Goal: Transaction & Acquisition: Purchase product/service

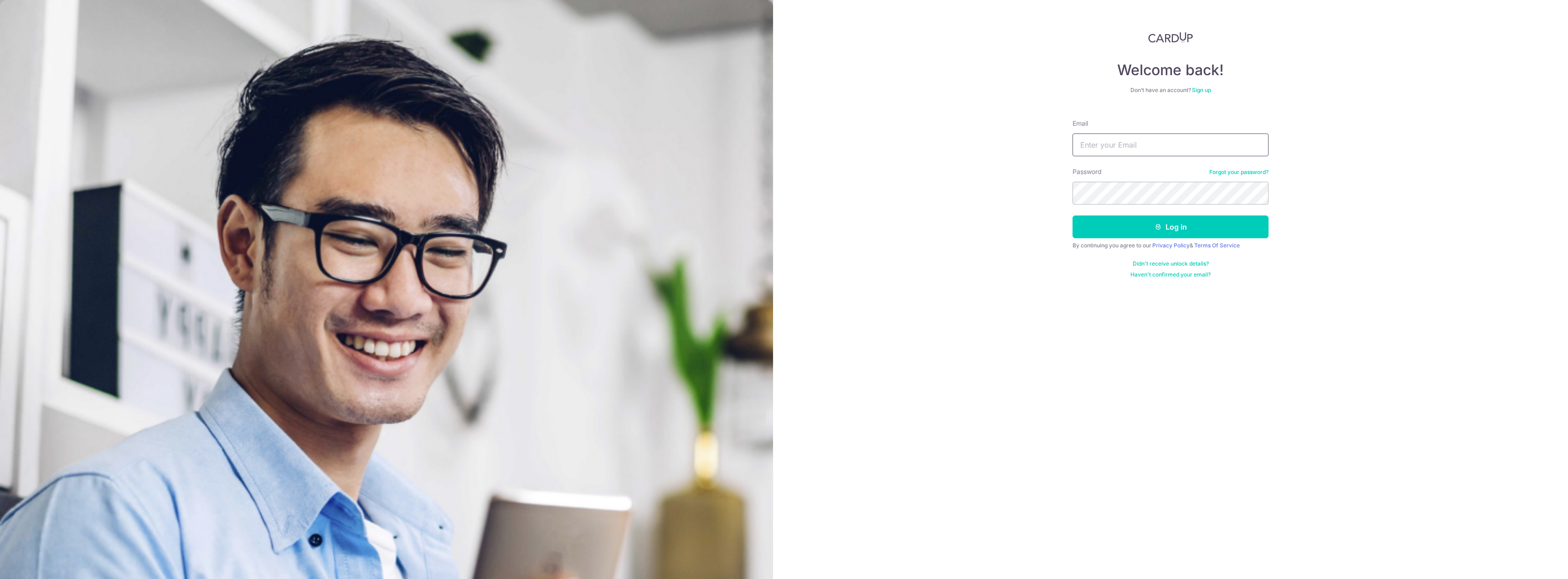
click at [1094, 150] on input "Email" at bounding box center [1171, 144] width 196 height 23
type input "tomas.skovran@spglobal.com"
click at [1140, 221] on button "Log in" at bounding box center [1171, 226] width 196 height 23
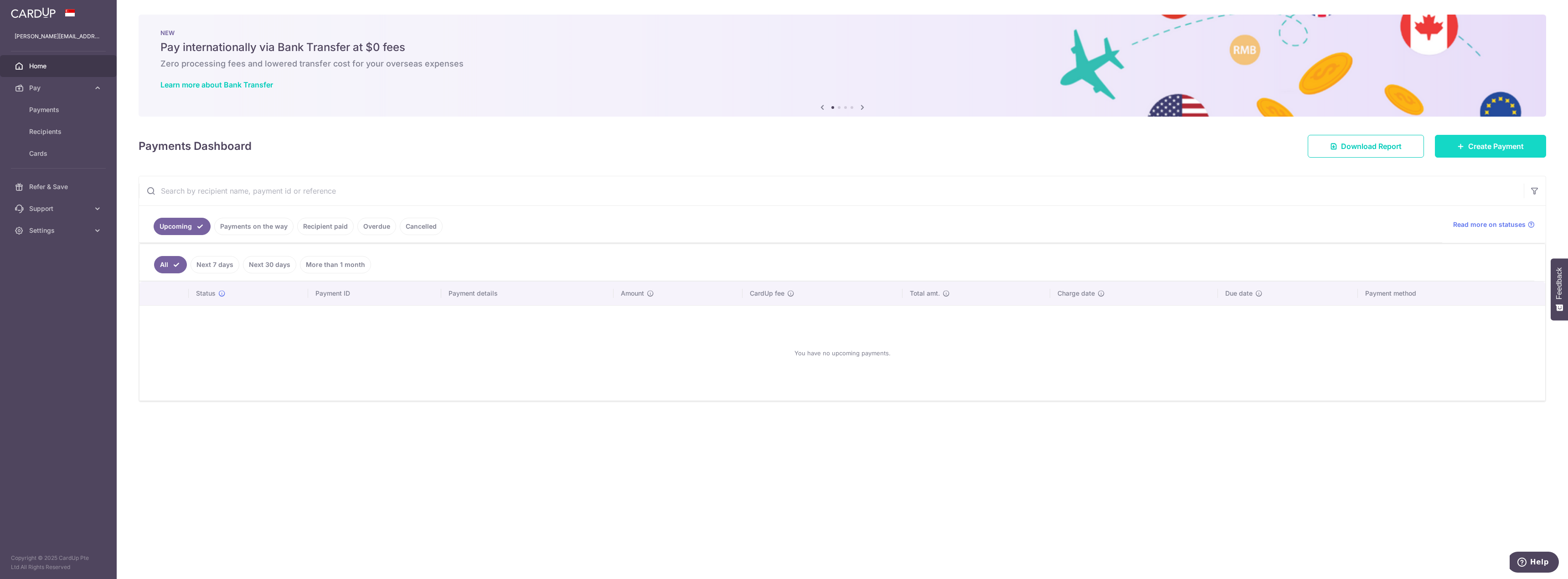
click at [1460, 146] on icon at bounding box center [1461, 146] width 7 height 7
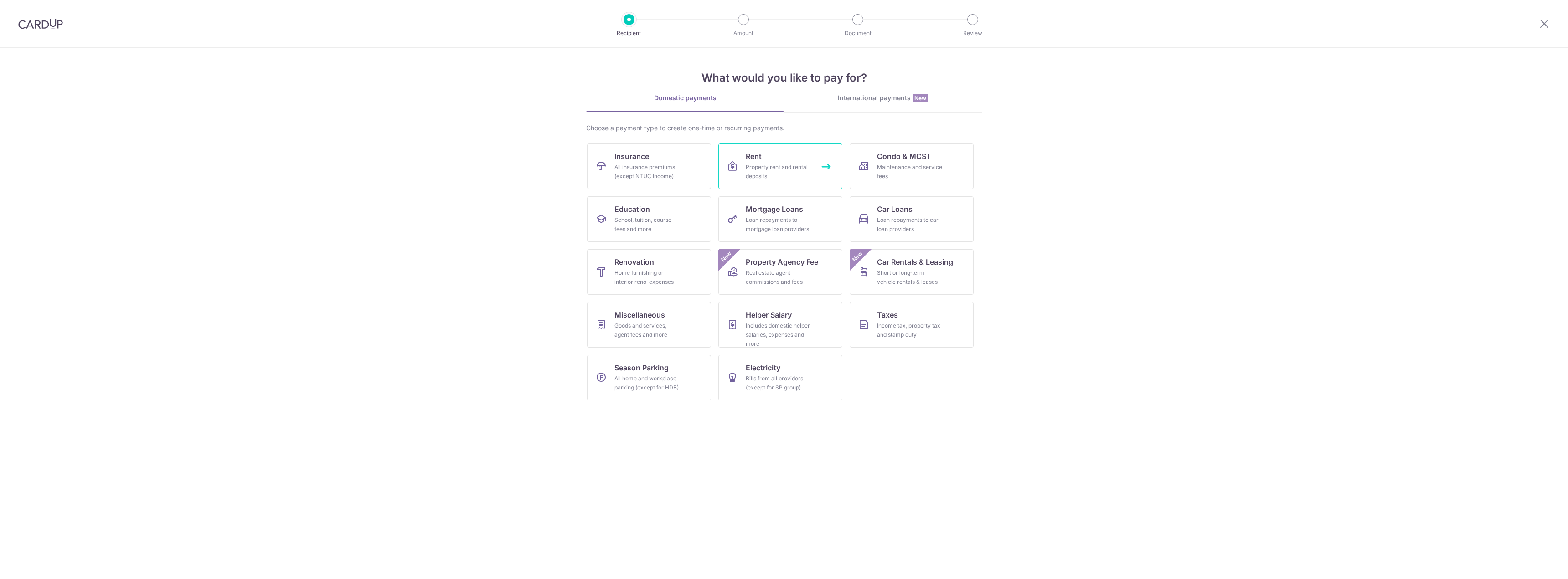
click at [781, 164] on div "Property rent and rental deposits" at bounding box center [779, 172] width 66 height 18
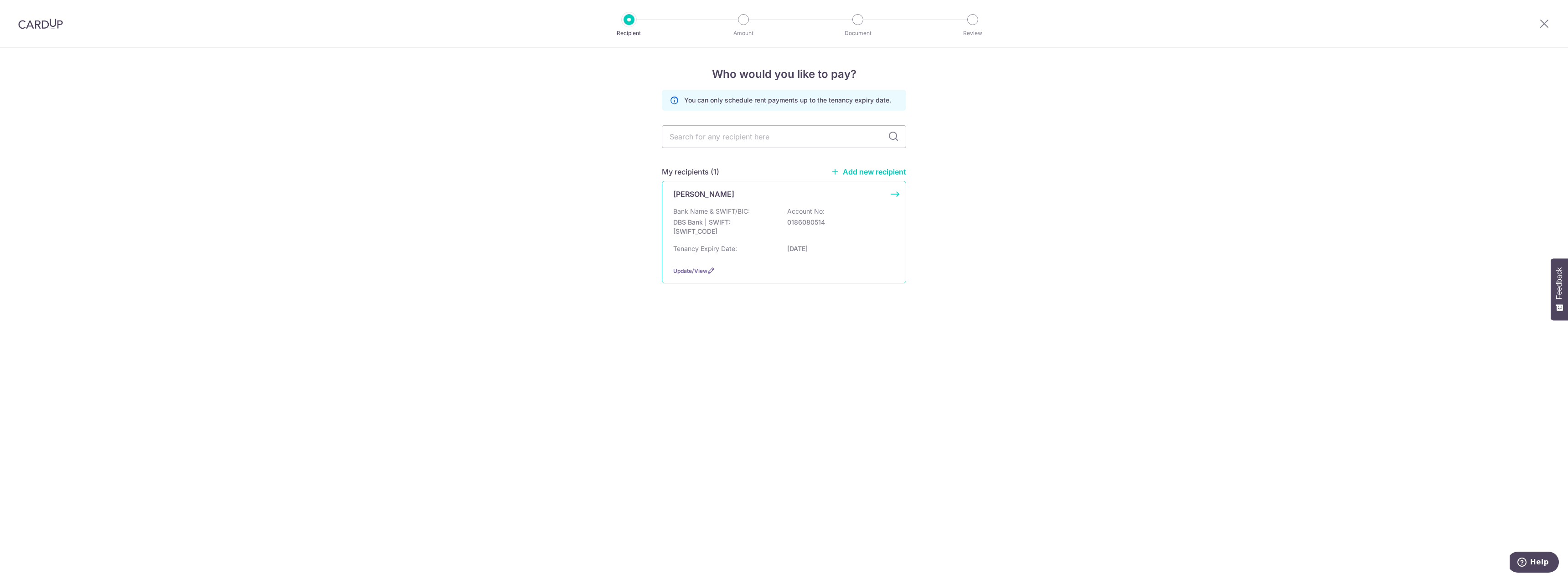
click at [735, 227] on p "DBS Bank | SWIFT: DBSSSGSGXXX" at bounding box center [724, 227] width 102 height 18
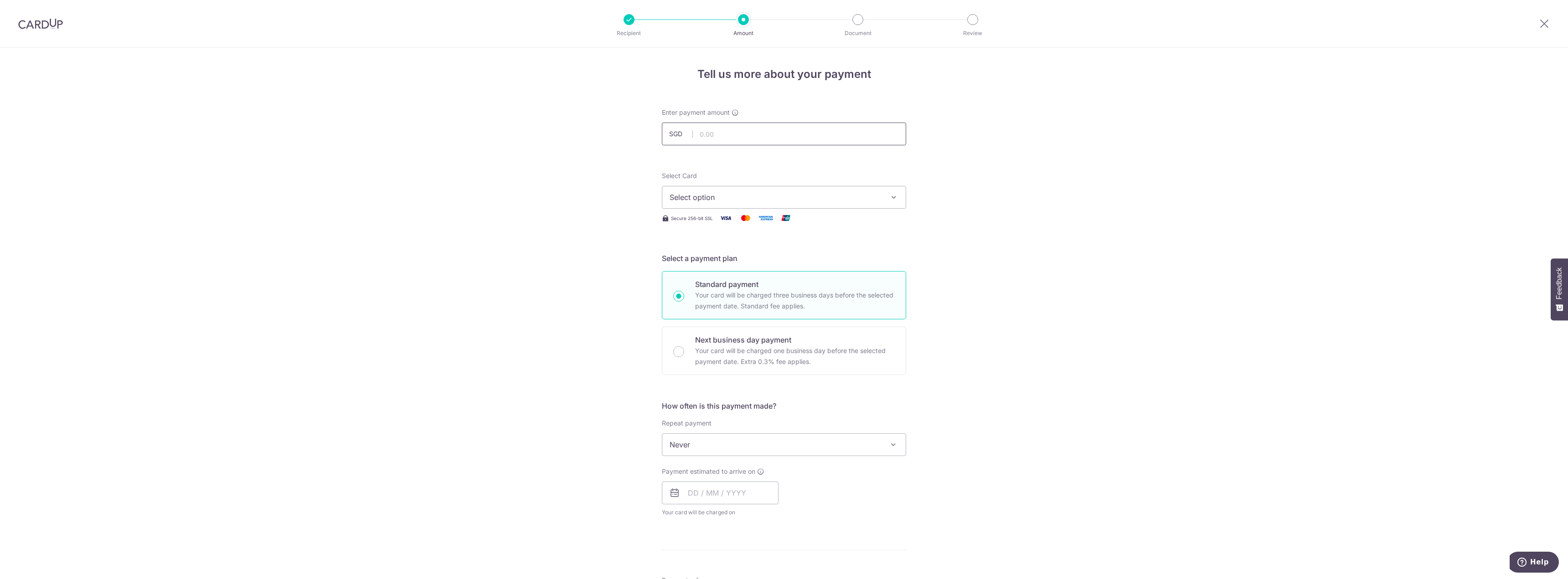
click at [729, 133] on input "text" at bounding box center [783, 133] width 244 height 23
type input "7,000.00"
click at [784, 198] on span "Select option" at bounding box center [775, 197] width 212 height 11
click at [732, 223] on span "Add credit card" at bounding box center [792, 223] width 212 height 9
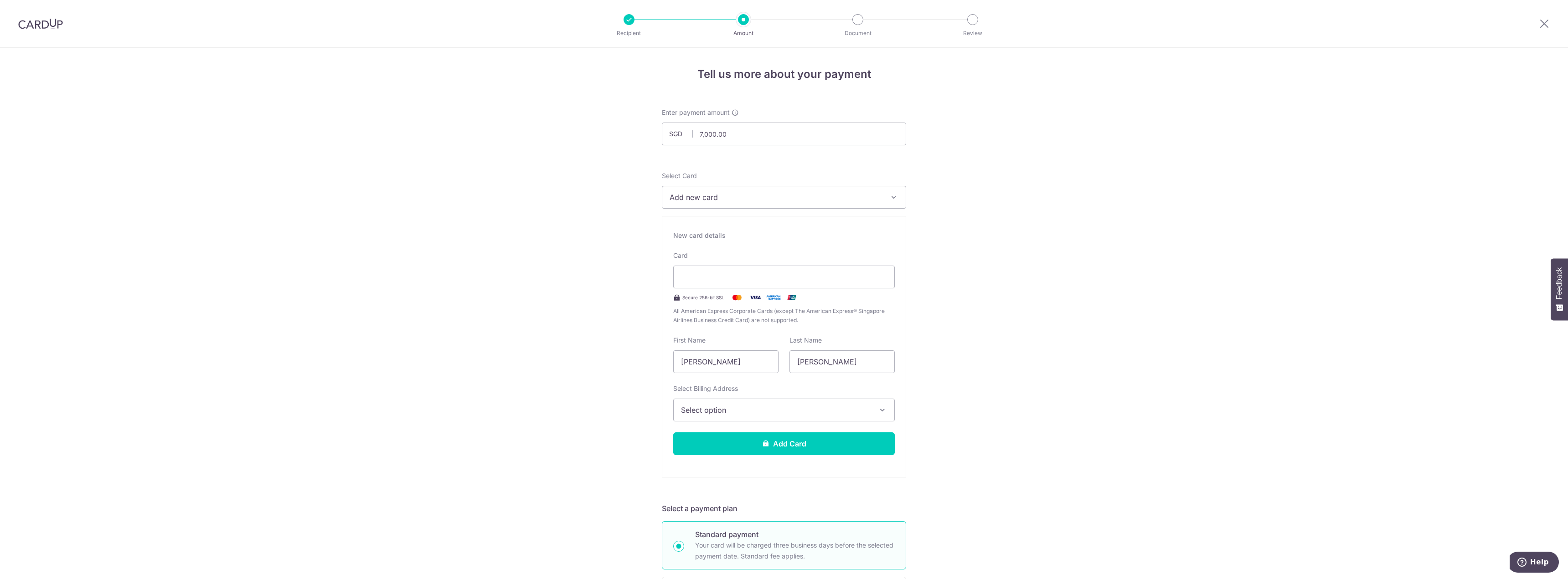
drag, startPoint x: 953, startPoint y: 333, endPoint x: 948, endPoint y: 330, distance: 5.8
click at [953, 333] on div "Tell us more about your payment Enter payment amount SGD 7,000.00 7000.00 Selec…" at bounding box center [784, 585] width 1568 height 1074
drag, startPoint x: 611, startPoint y: 416, endPoint x: 617, endPoint y: 415, distance: 6.1
click at [611, 416] on div "Tell us more about your payment Enter payment amount SGD 7,000.00 7000.00 Selec…" at bounding box center [784, 585] width 1568 height 1074
click at [684, 414] on span "Select option" at bounding box center [776, 410] width 190 height 11
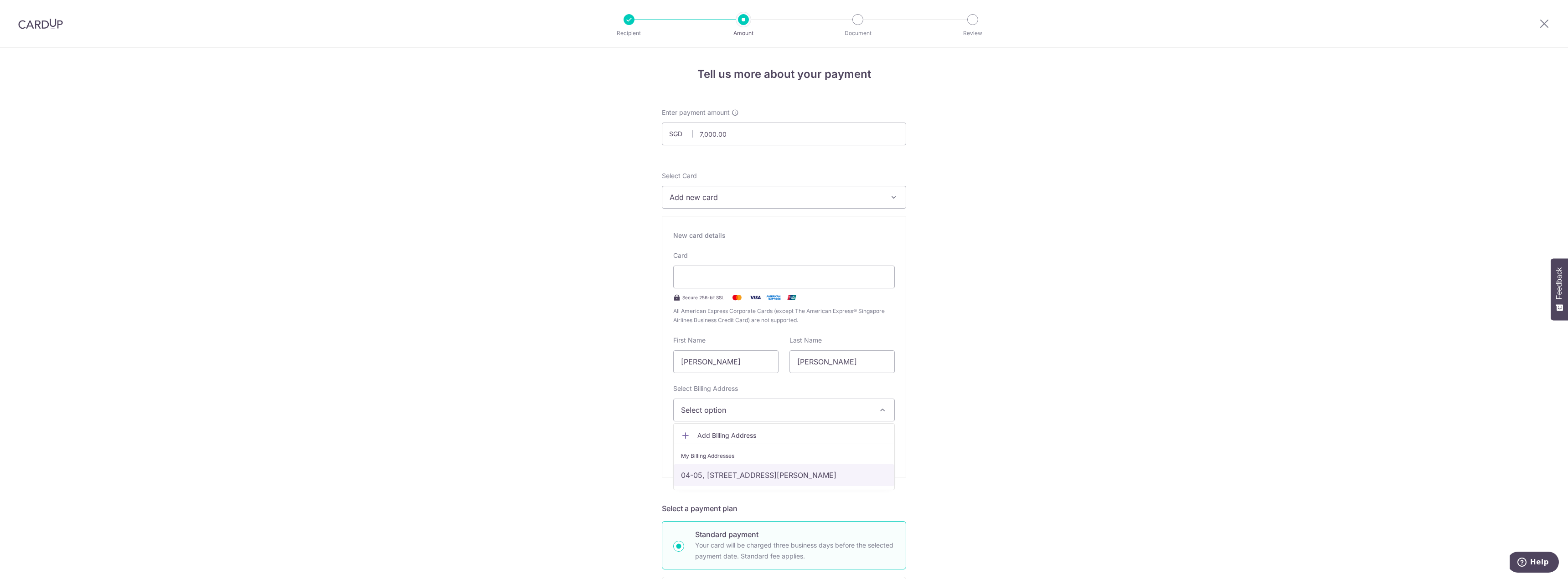
click at [713, 476] on link "04-05, 21 Kim Yam Road, Singapore, Singapore-239332" at bounding box center [784, 475] width 220 height 22
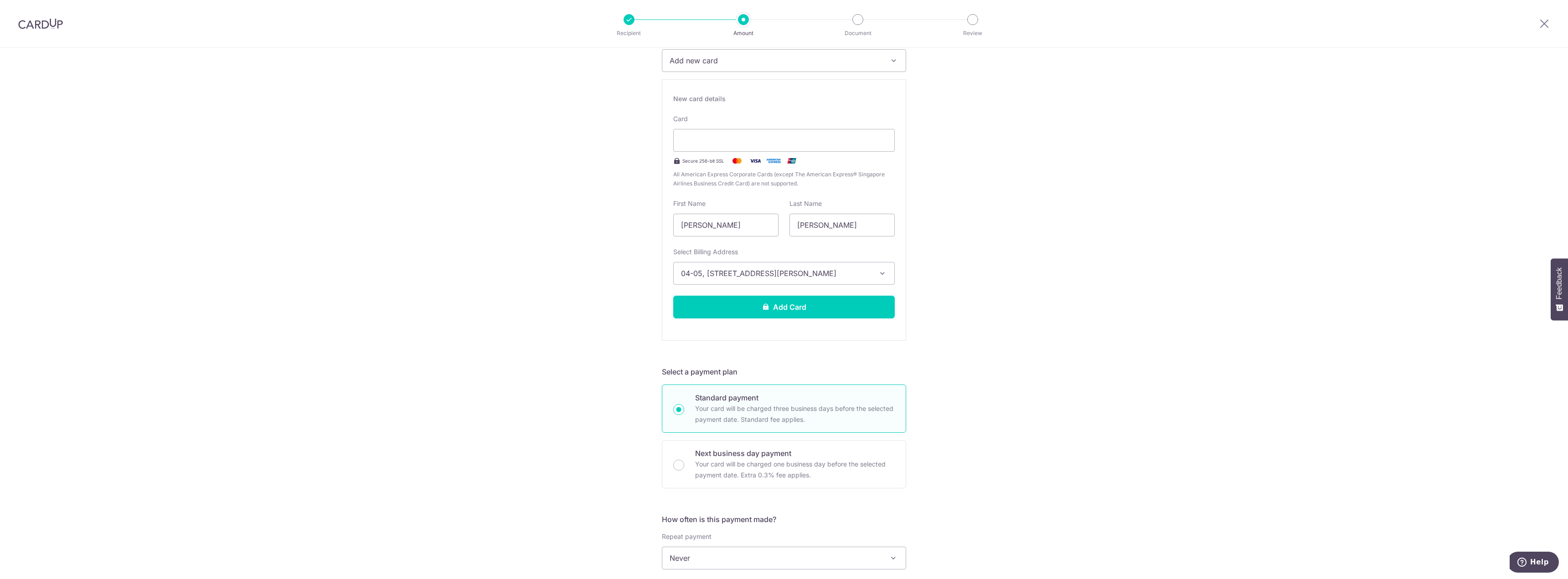
scroll to position [319, 0]
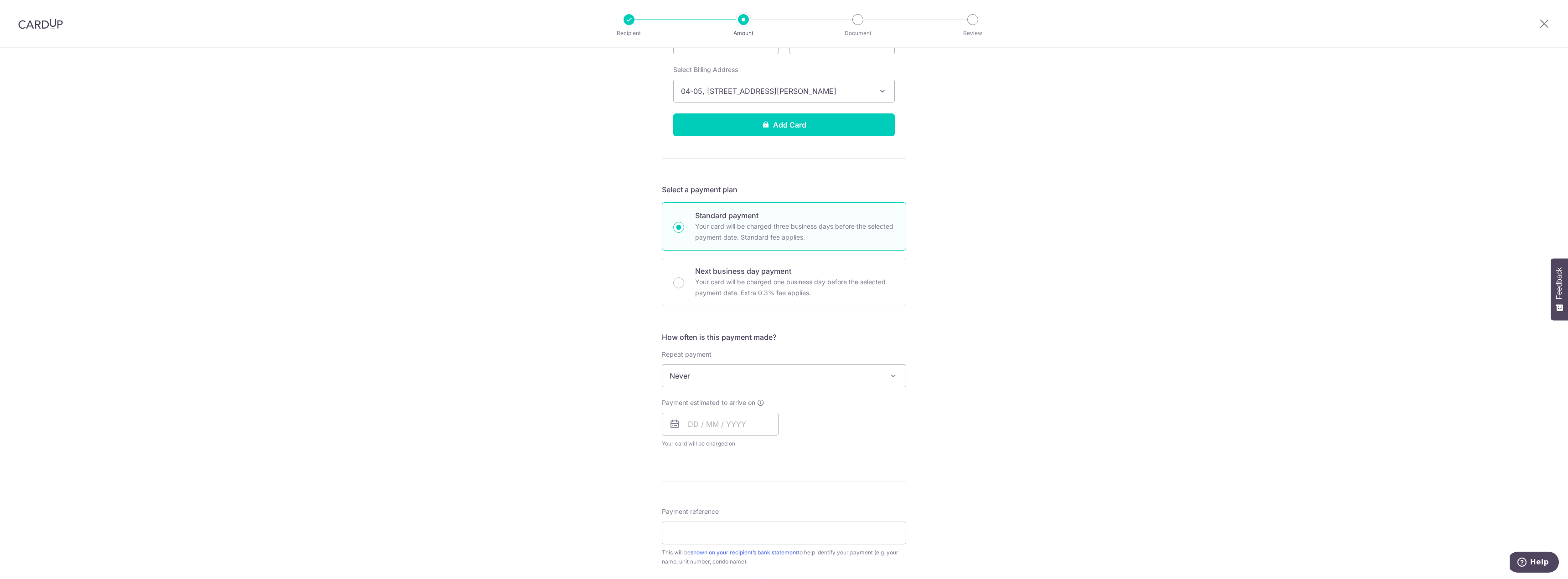
click at [718, 376] on span "Never" at bounding box center [784, 376] width 243 height 22
select select "3"
type input "15/04/2026"
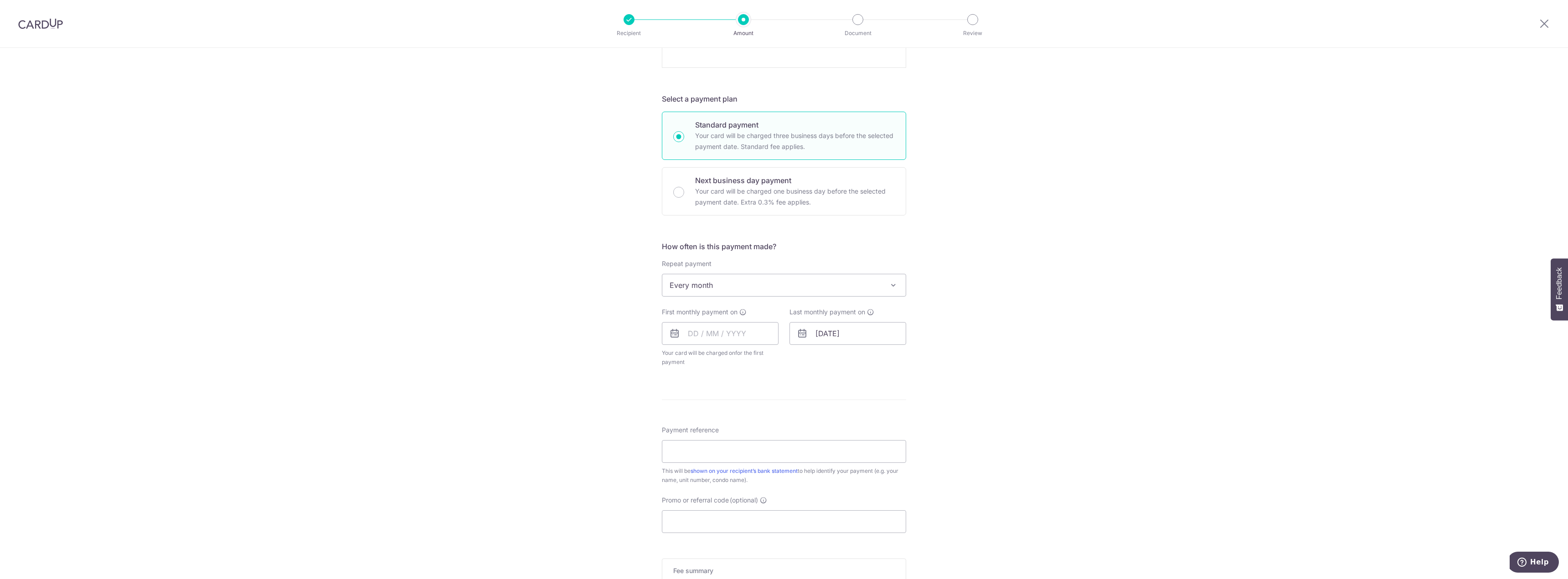
scroll to position [410, 0]
click at [673, 335] on icon at bounding box center [674, 333] width 11 height 11
click at [685, 332] on input "text" at bounding box center [720, 333] width 117 height 23
click at [748, 431] on link "16" at bounding box center [754, 434] width 15 height 15
type input "16/10/2025"
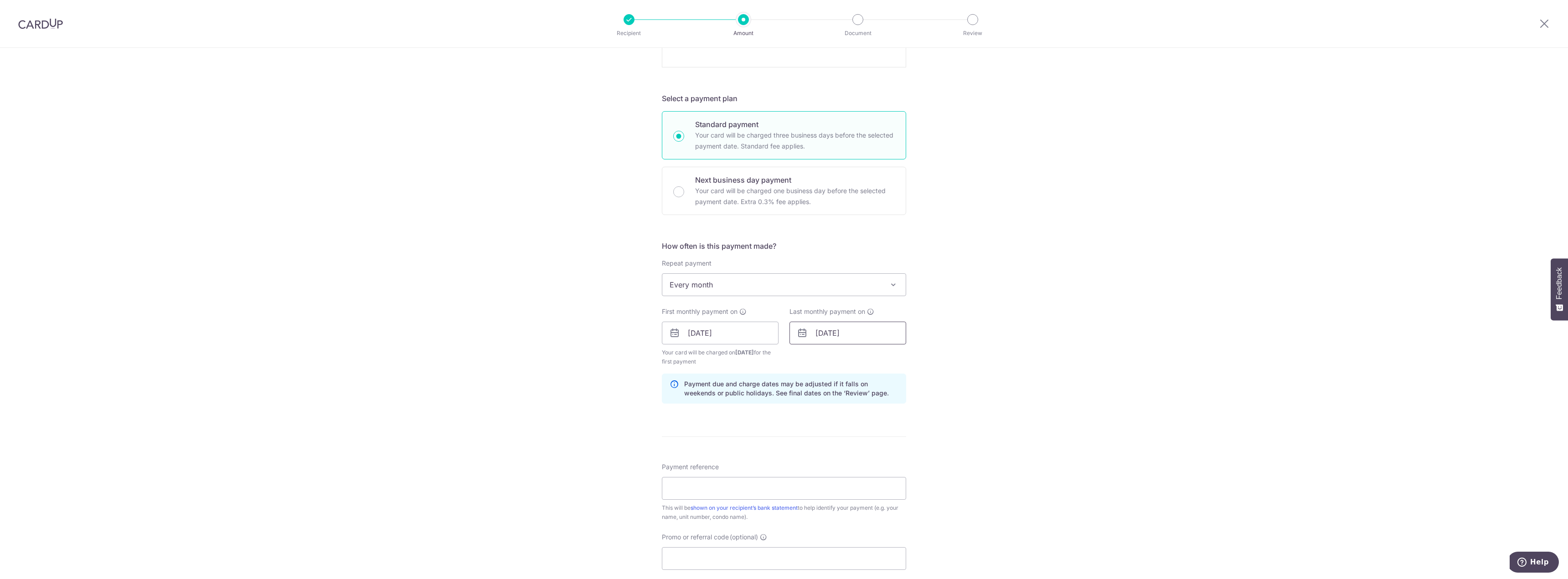
click at [838, 332] on input "15/04/2026" at bounding box center [848, 333] width 117 height 23
click at [802, 360] on link "Prev" at bounding box center [807, 358] width 11 height 11
click at [819, 434] on link "16" at bounding box center [827, 434] width 15 height 15
type input "16/03/2026"
click at [992, 433] on div "Tell us more about your payment Enter payment amount SGD 7,000.00 7000.00 Selec…" at bounding box center [784, 198] width 1568 height 1120
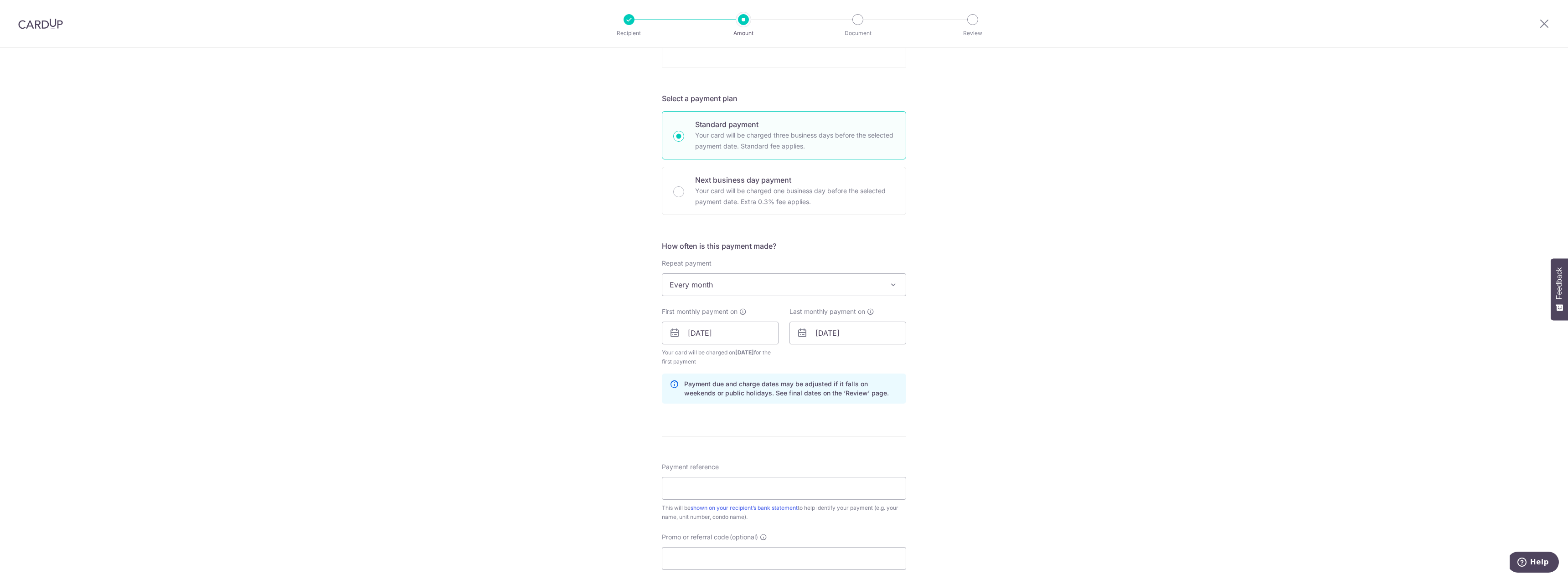
scroll to position [456, 0]
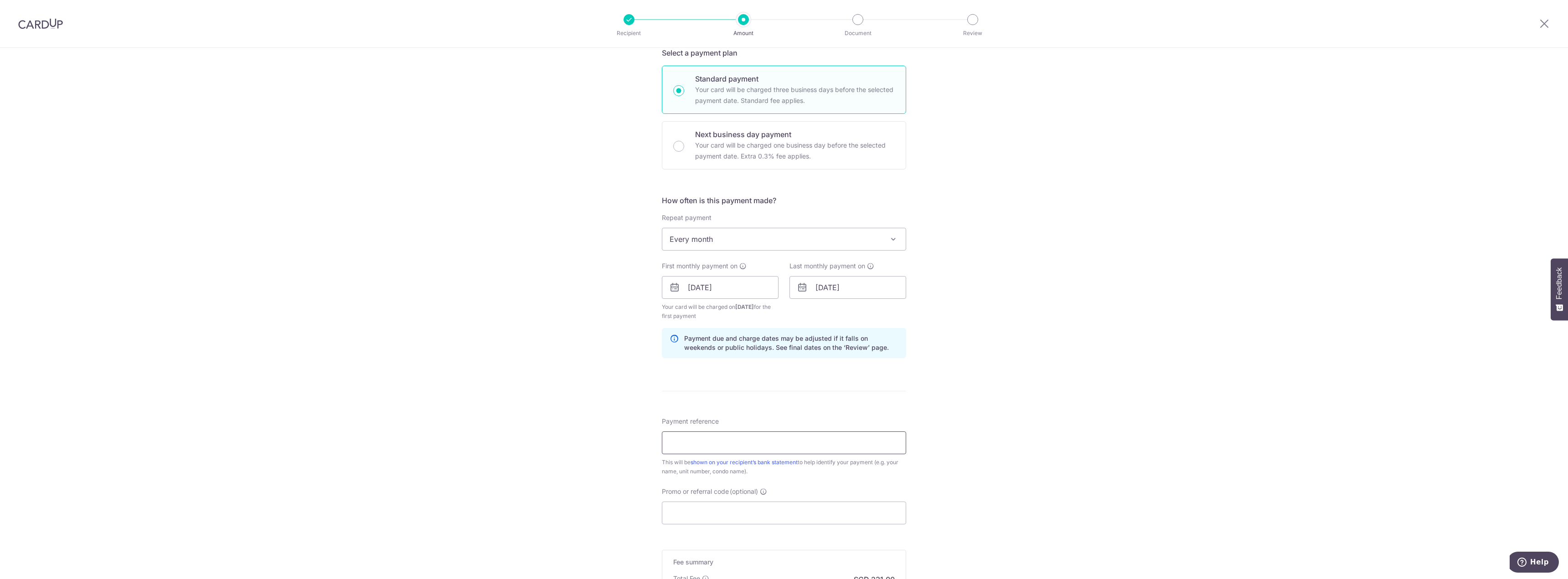
click at [808, 447] on input "Payment reference" at bounding box center [783, 442] width 244 height 23
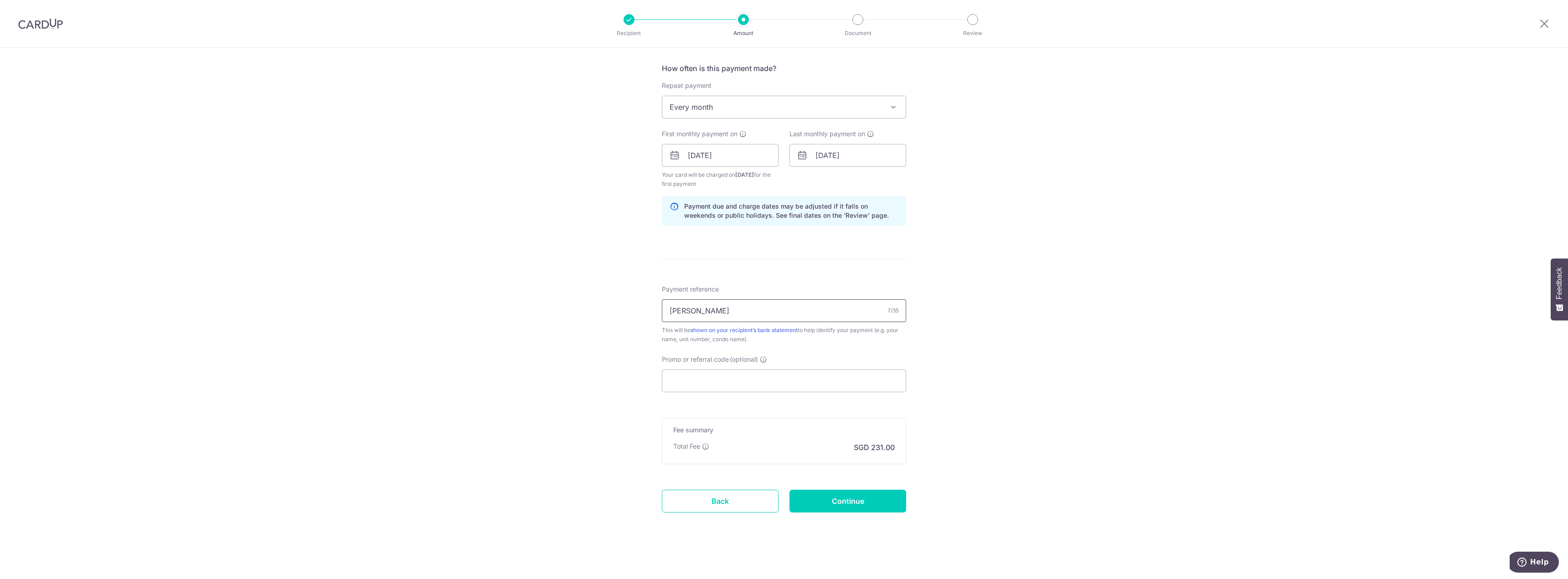
scroll to position [589, 0]
type input "Skovran"
click at [835, 506] on input "Continue" at bounding box center [848, 499] width 117 height 23
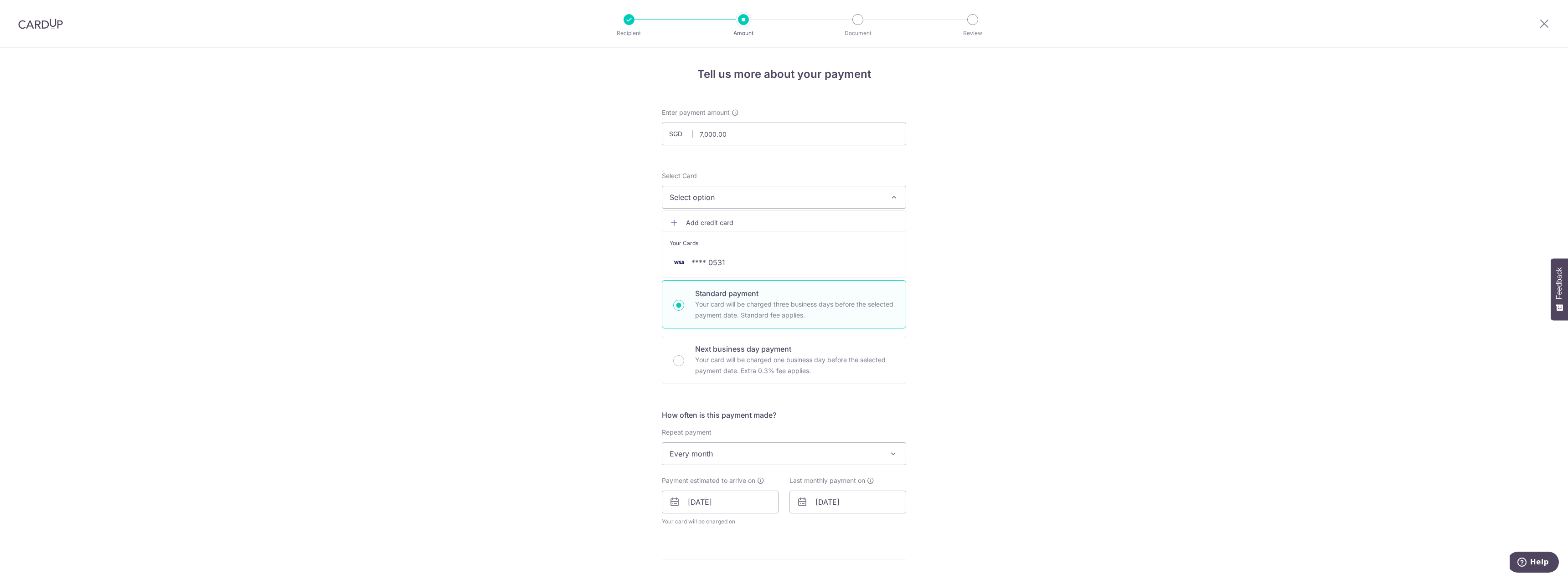
click at [523, 238] on div "Tell us more about your payment Enter payment amount SGD 7,000.00 7000.00 Selec…" at bounding box center [784, 465] width 1568 height 833
click at [713, 202] on span "Select option" at bounding box center [775, 197] width 212 height 11
click at [712, 222] on span "Add credit card" at bounding box center [792, 223] width 212 height 9
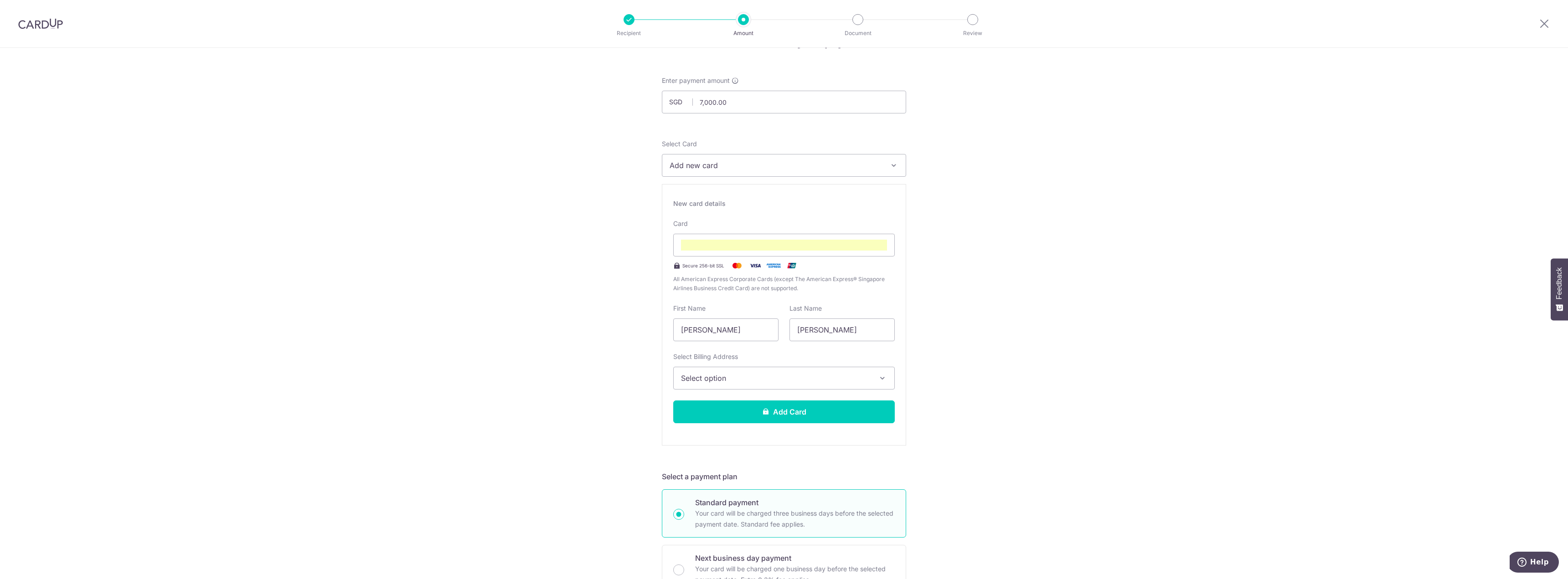
scroll to position [91, 0]
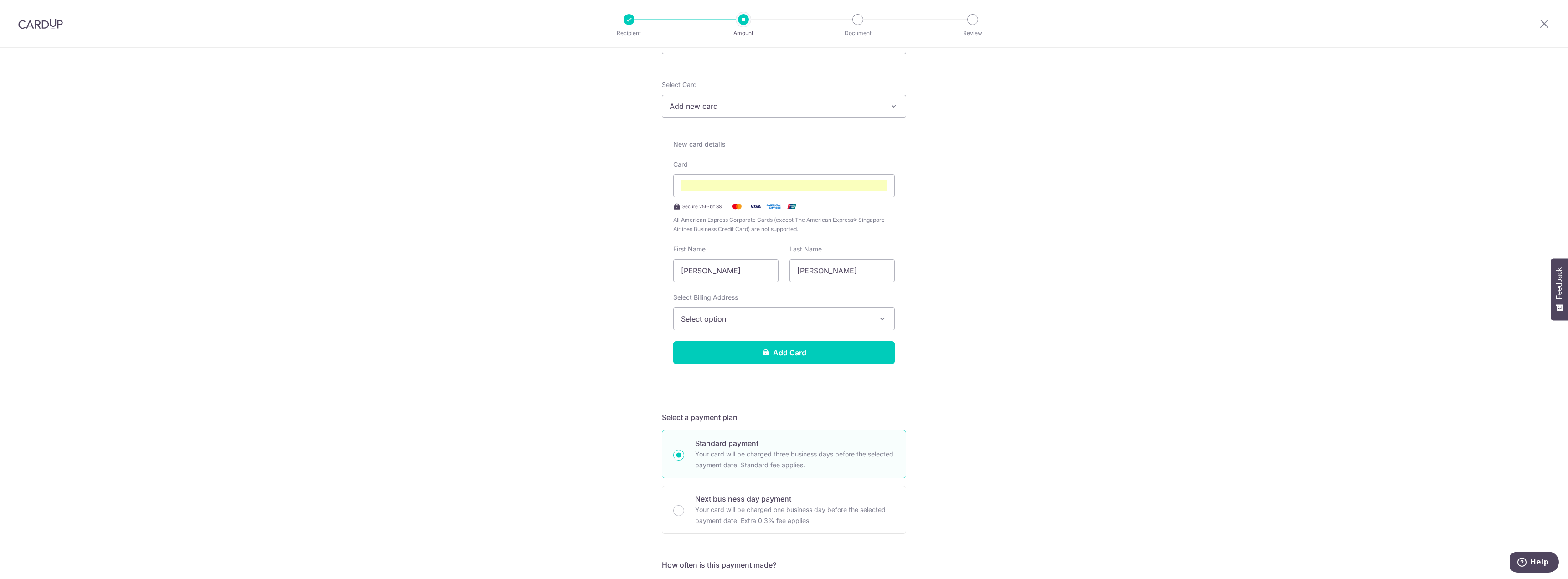
click at [711, 315] on span "Select option" at bounding box center [776, 319] width 190 height 11
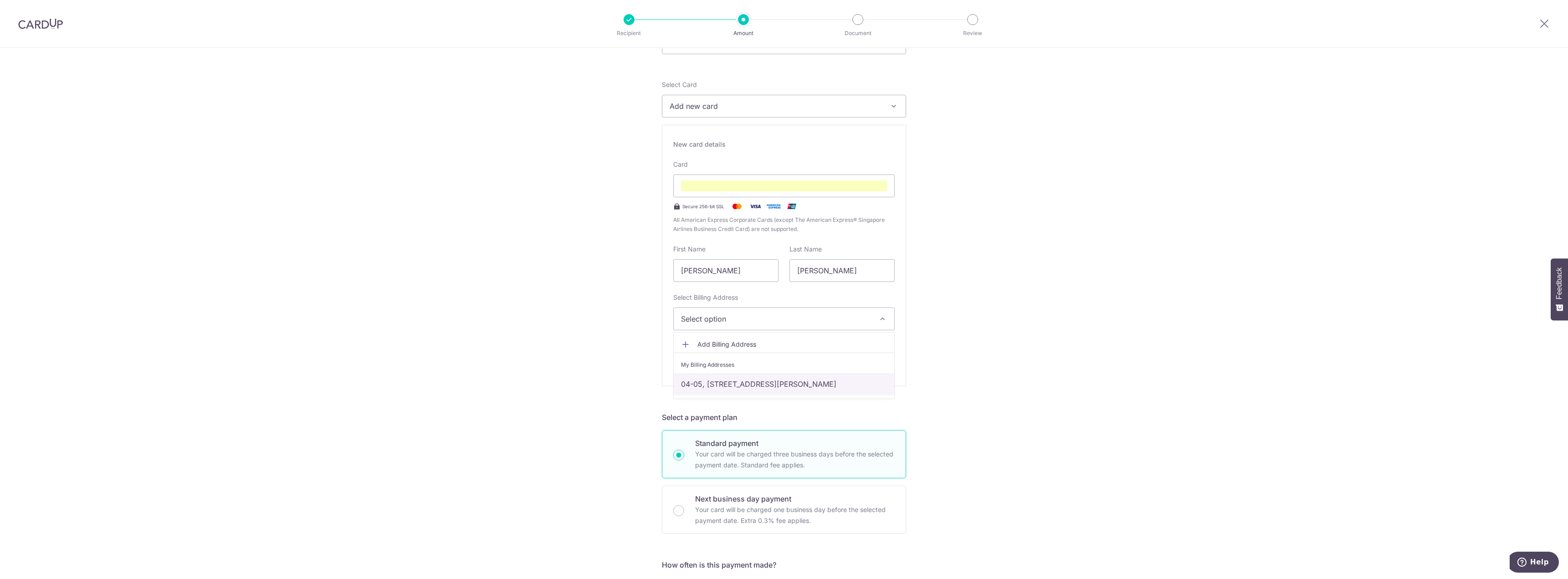
click at [719, 385] on link "04-05, 21 Kim Yam Road, Singapore, Singapore-239332" at bounding box center [784, 384] width 220 height 22
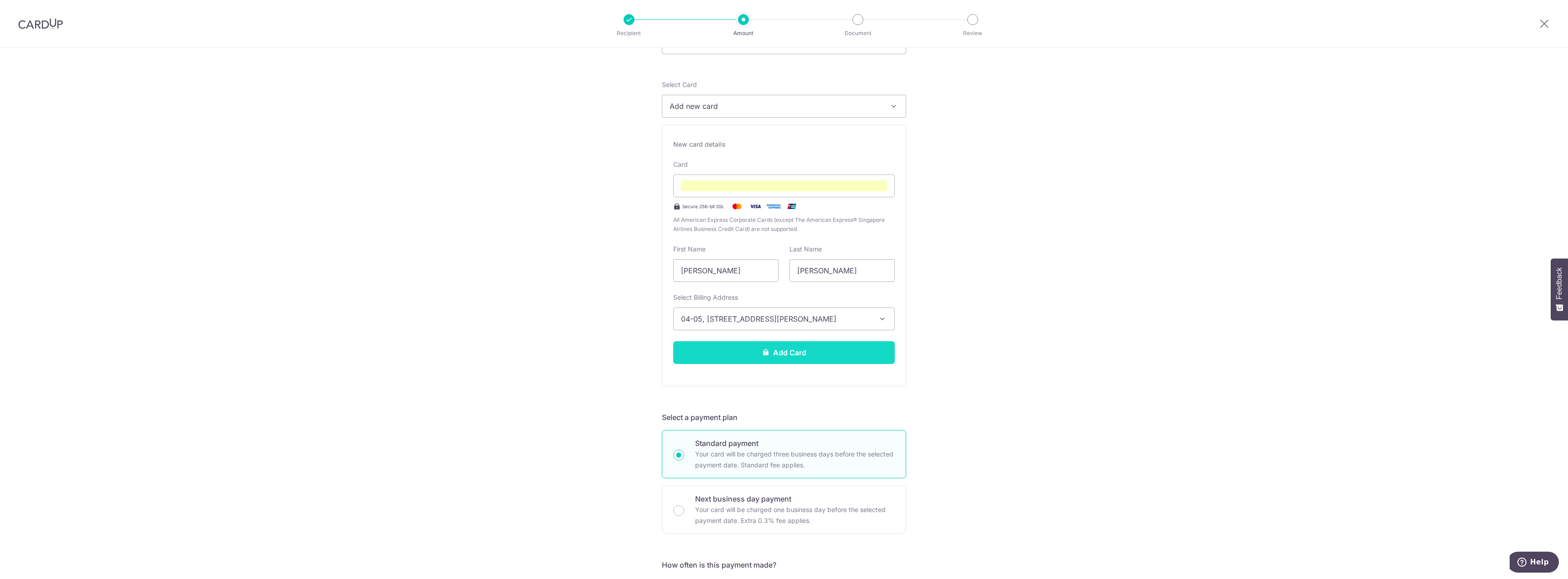
click at [749, 351] on button "Add Card" at bounding box center [784, 352] width 222 height 23
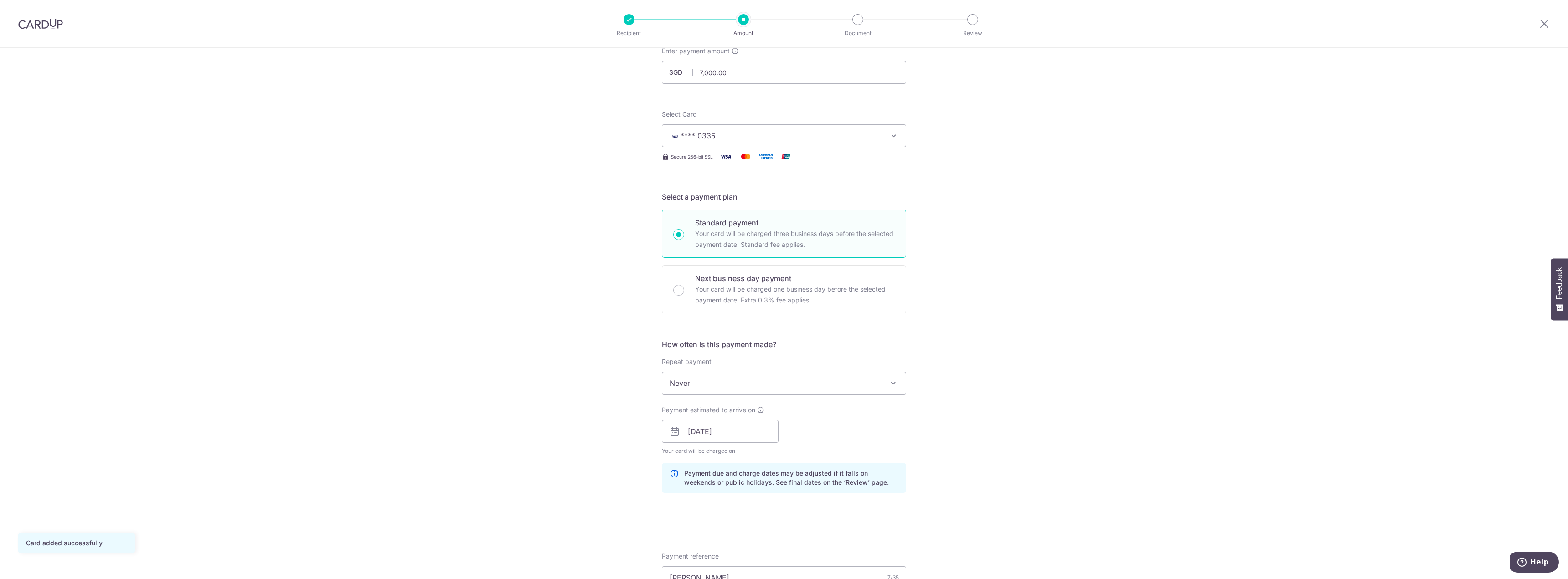
scroll to position [182, 0]
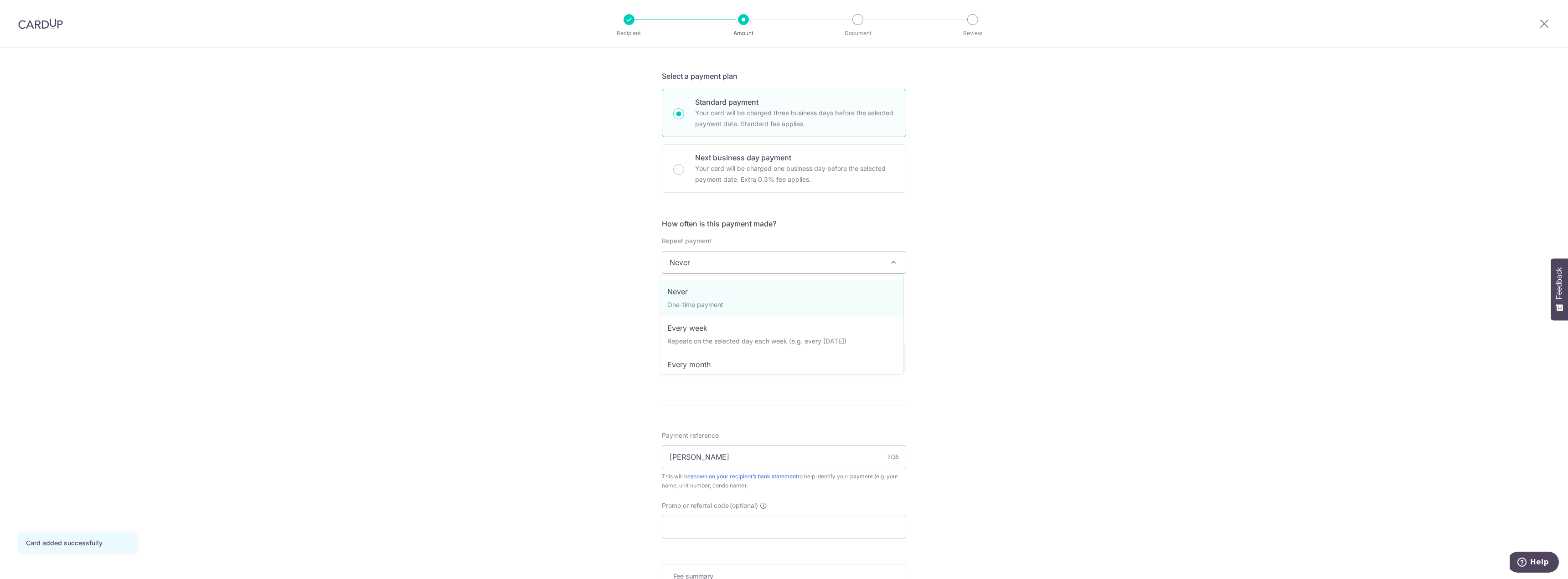
click at [725, 262] on span "Never" at bounding box center [784, 262] width 243 height 22
select select "3"
type input "15/04/2026"
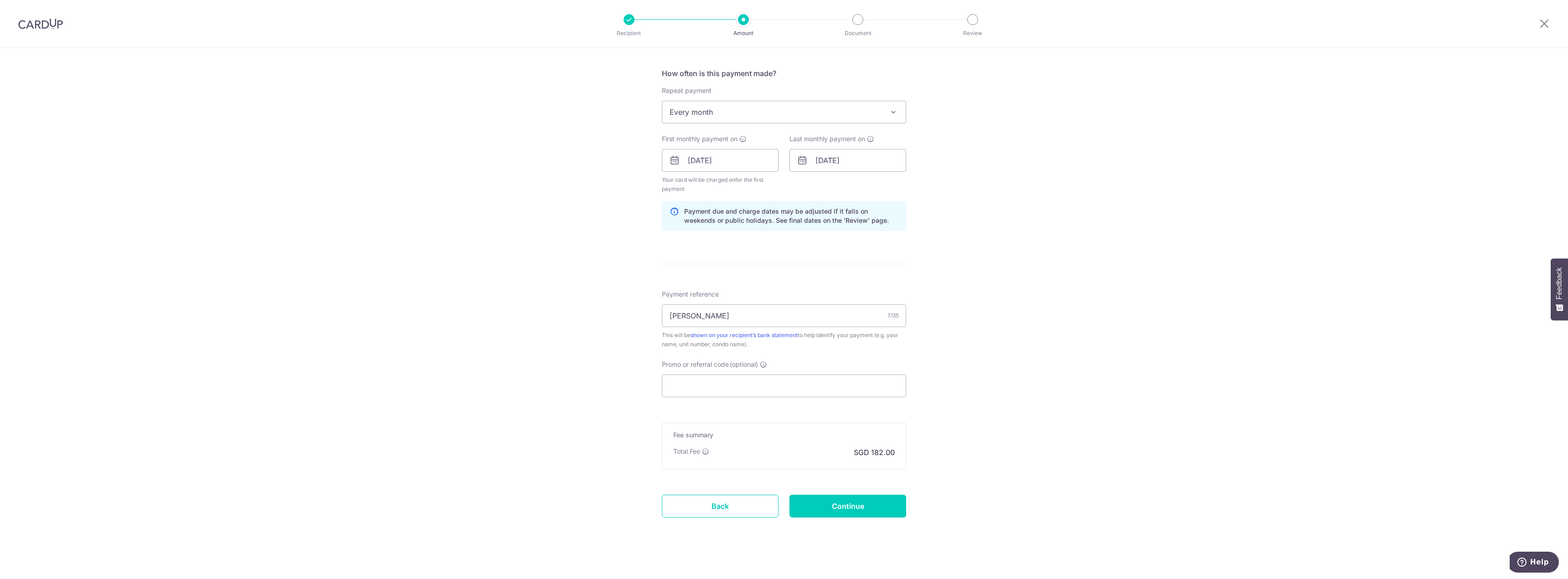
scroll to position [339, 0]
click at [812, 501] on input "Continue" at bounding box center [848, 499] width 117 height 23
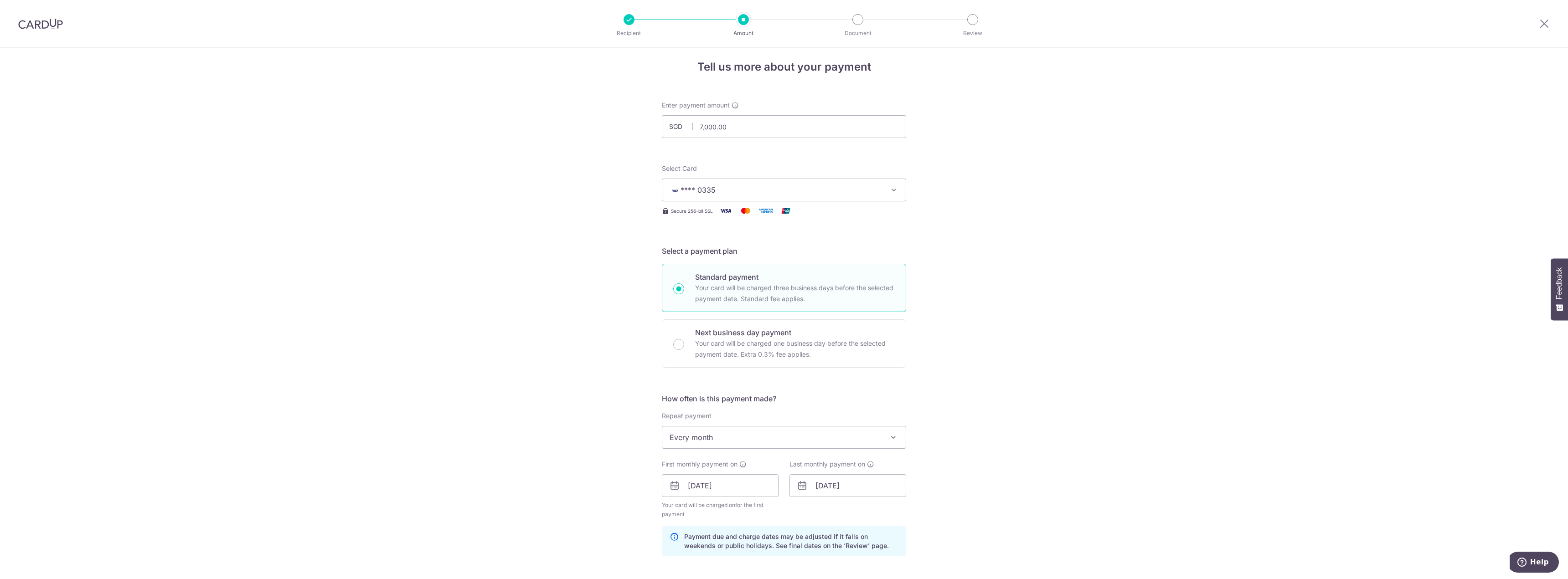
scroll to position [0, 0]
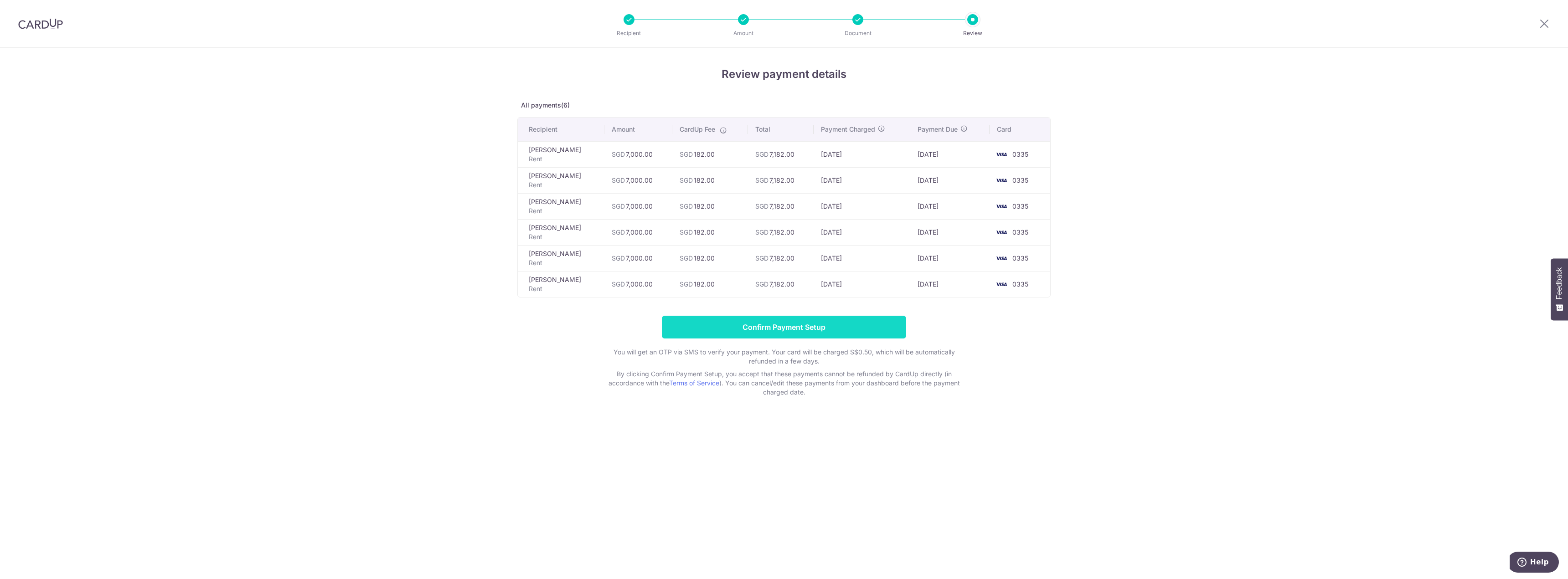
click at [819, 335] on input "Confirm Payment Setup" at bounding box center [783, 327] width 244 height 23
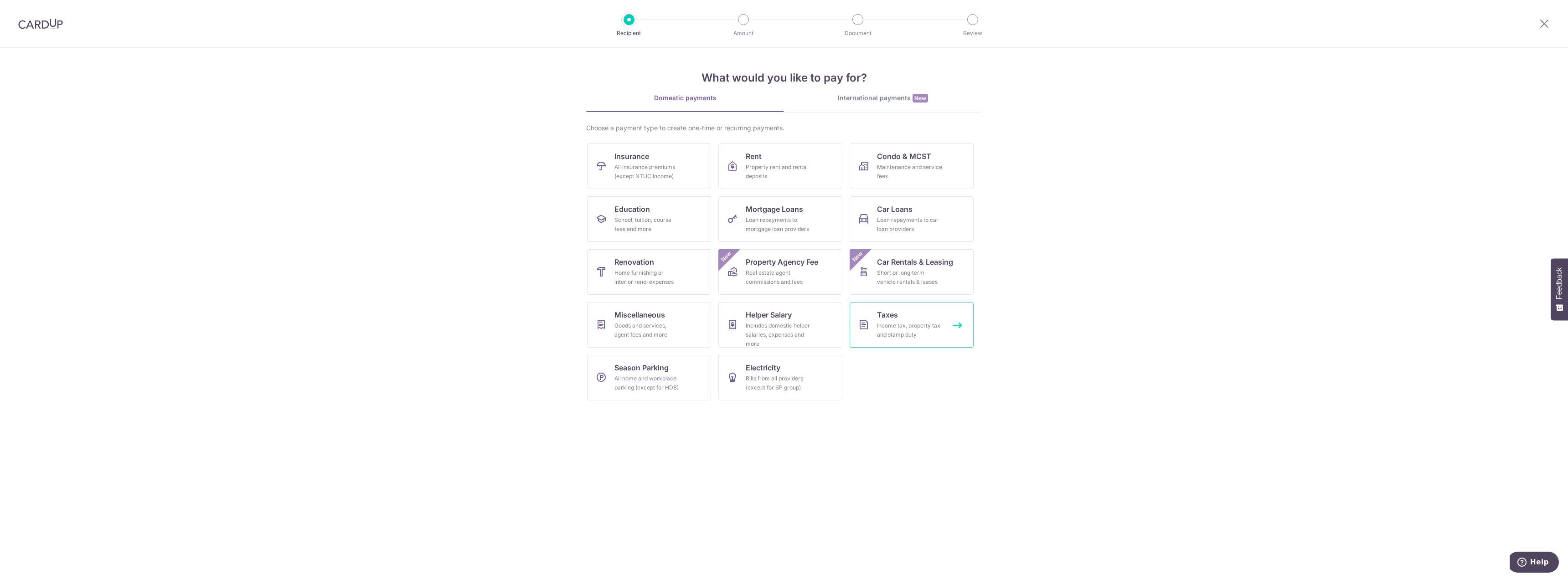
click at [901, 322] on div "Income tax, property tax and stamp duty" at bounding box center [910, 330] width 66 height 18
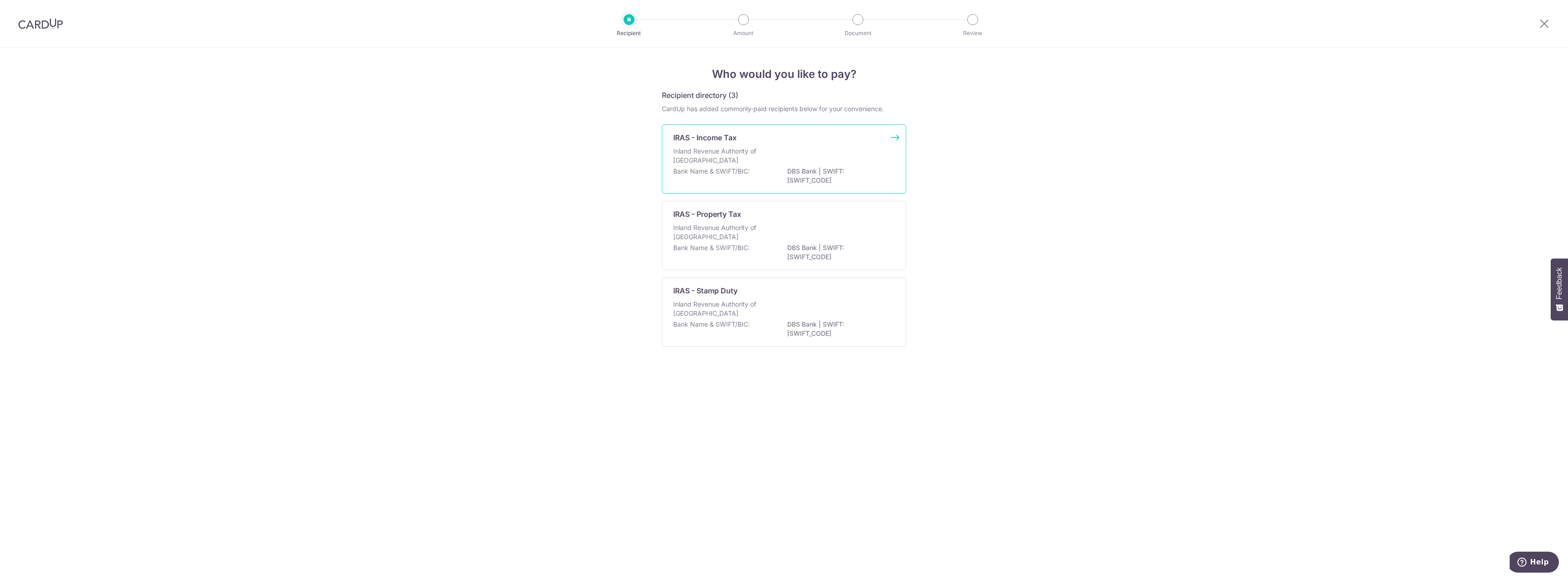
click at [726, 150] on p "Inland Revenue Authority of Singapore" at bounding box center [721, 156] width 97 height 18
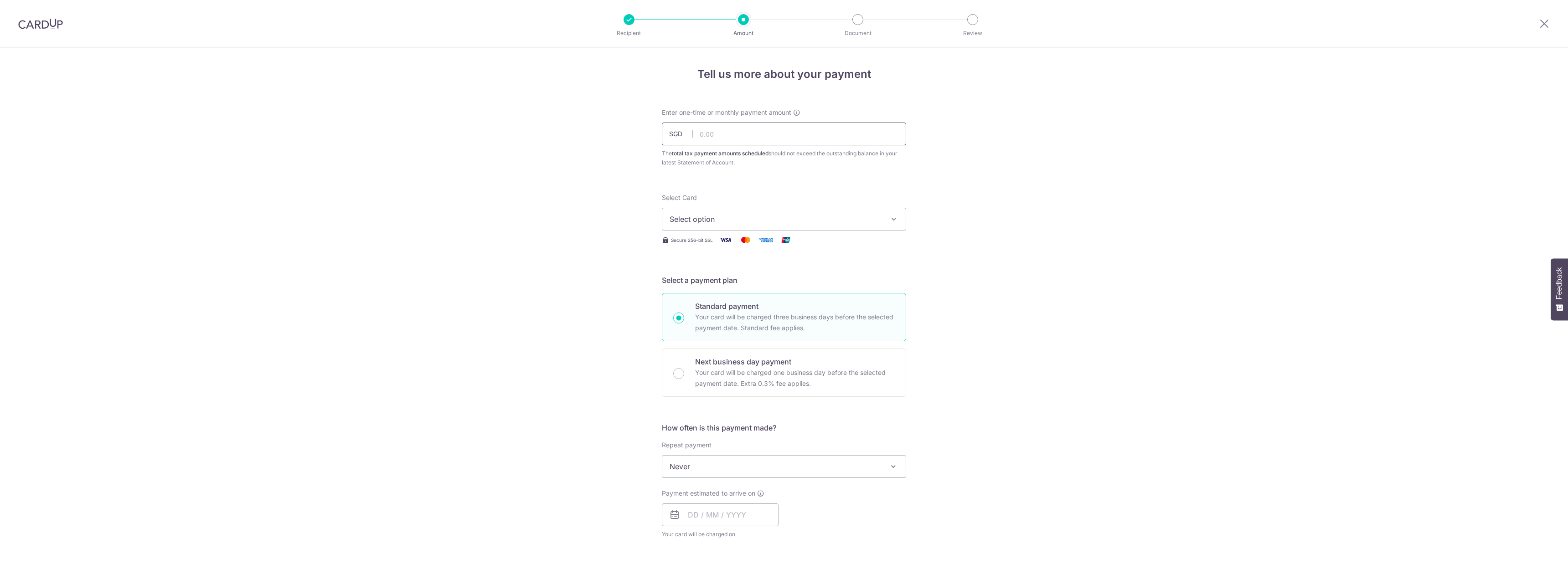
click at [726, 134] on input "text" at bounding box center [783, 133] width 244 height 23
type input "6,064.52"
click at [698, 215] on span "Select option" at bounding box center [775, 219] width 212 height 11
click at [727, 303] on span "**** 0335" at bounding box center [784, 306] width 229 height 11
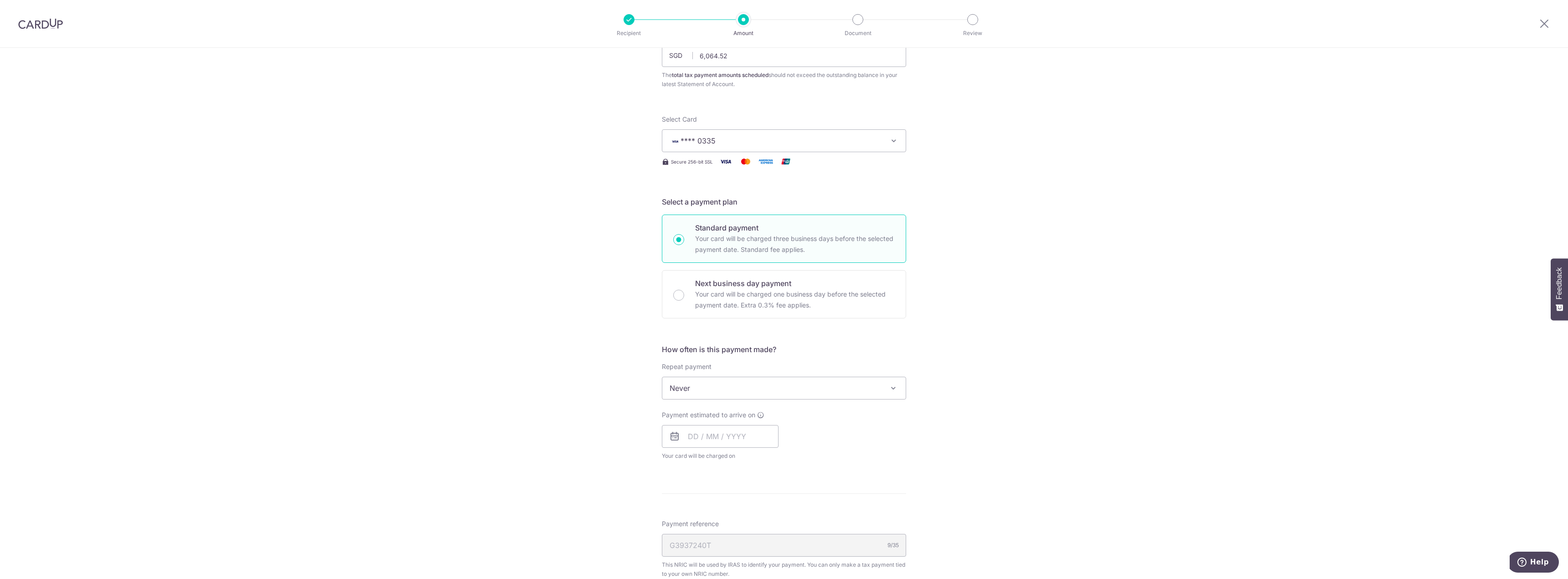
scroll to position [91, 0]
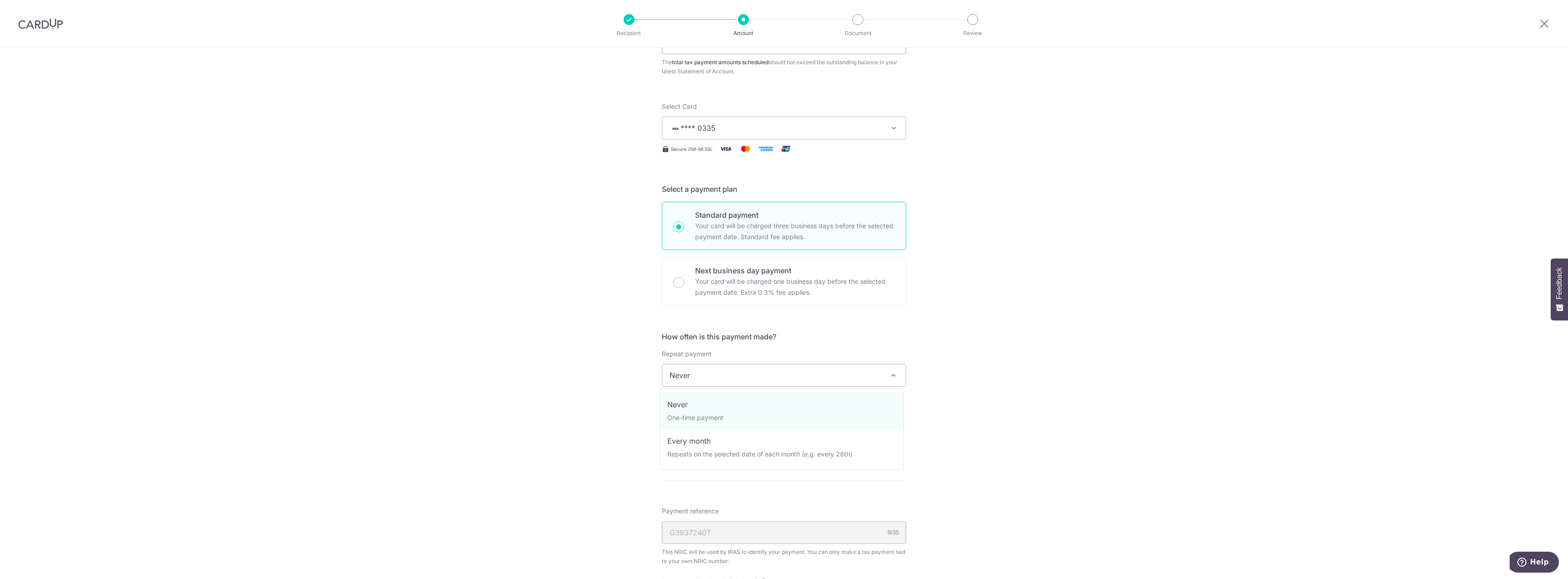
click at [714, 372] on span "Never" at bounding box center [784, 375] width 243 height 22
select select "3"
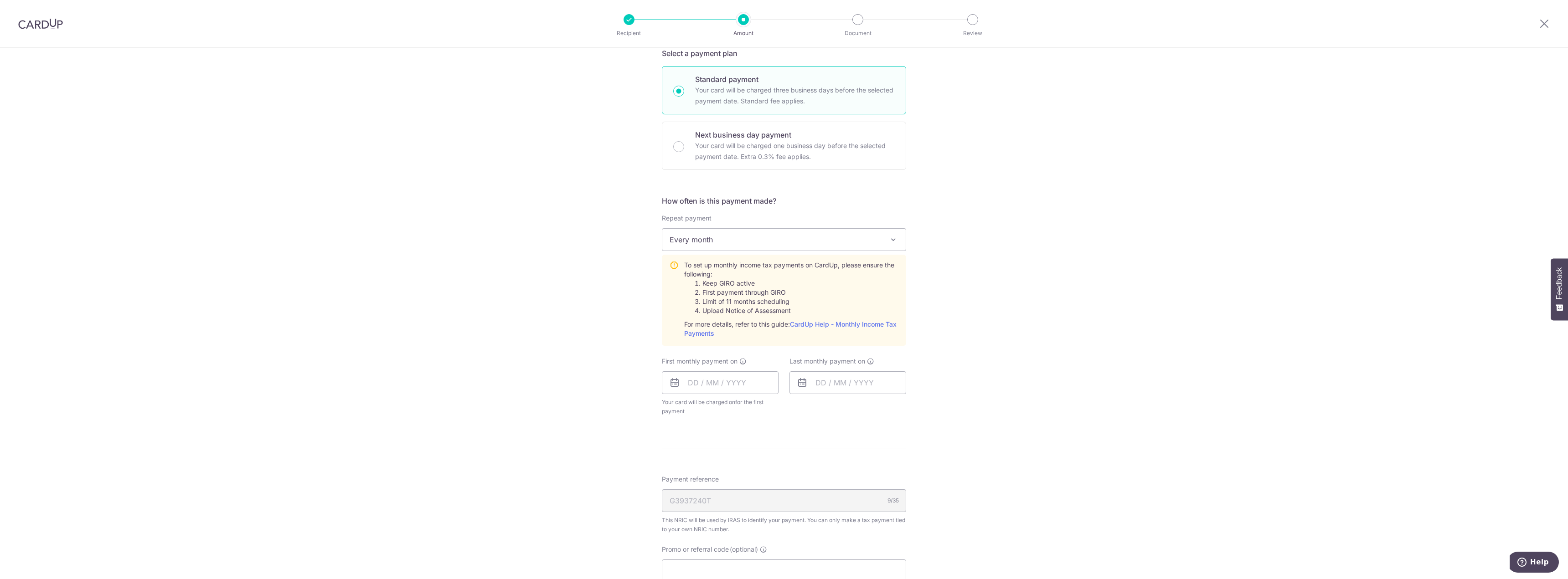
scroll to position [227, 0]
click at [688, 383] on input "text" at bounding box center [720, 381] width 117 height 23
click at [714, 463] on link "7" at bounding box center [717, 465] width 15 height 15
type input "07/10/2025"
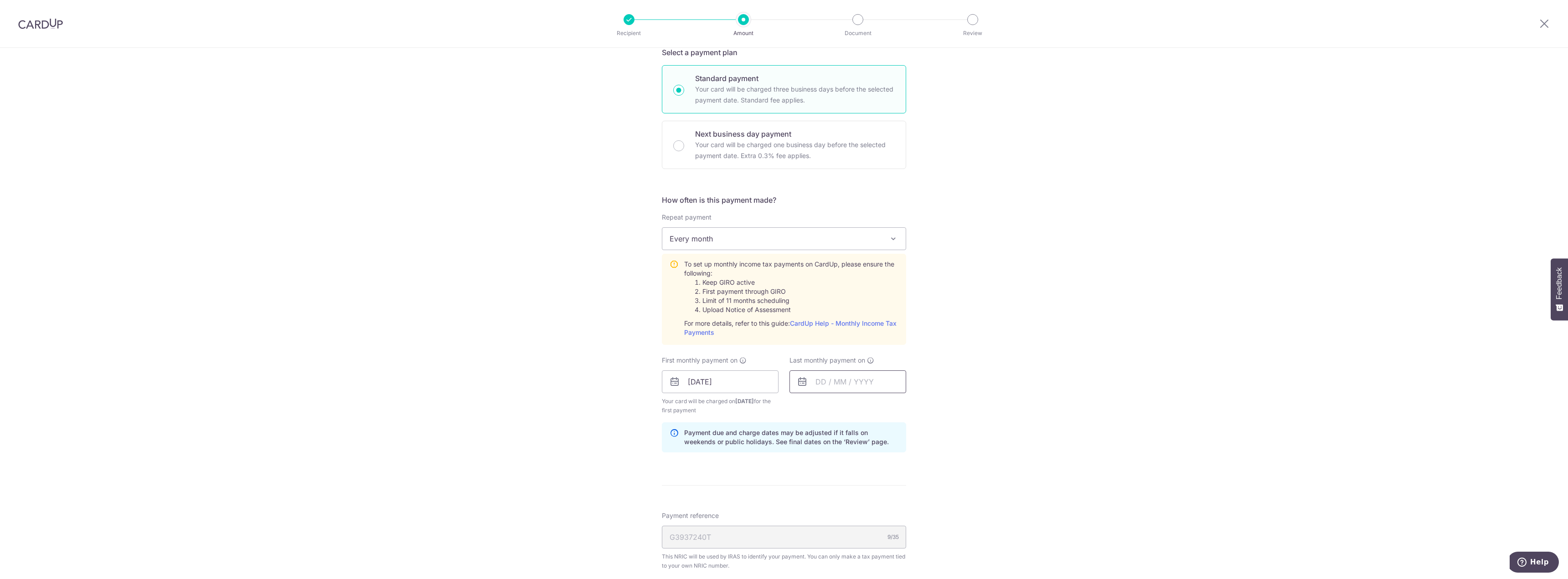
click at [816, 376] on input "text" at bounding box center [848, 381] width 117 height 23
click at [847, 406] on select "Oct Nov Dec" at bounding box center [841, 406] width 24 height 7
click at [872, 403] on select "2025 2026" at bounding box center [884, 406] width 24 height 7
click at [841, 403] on select "Jan Feb Mar Apr May Jun Jul Aug Sep Oct Nov" at bounding box center [841, 406] width 24 height 7
click at [847, 406] on select "Jan Feb Mar Apr May Jun Jul Aug Sep Oct Nov" at bounding box center [841, 406] width 24 height 7
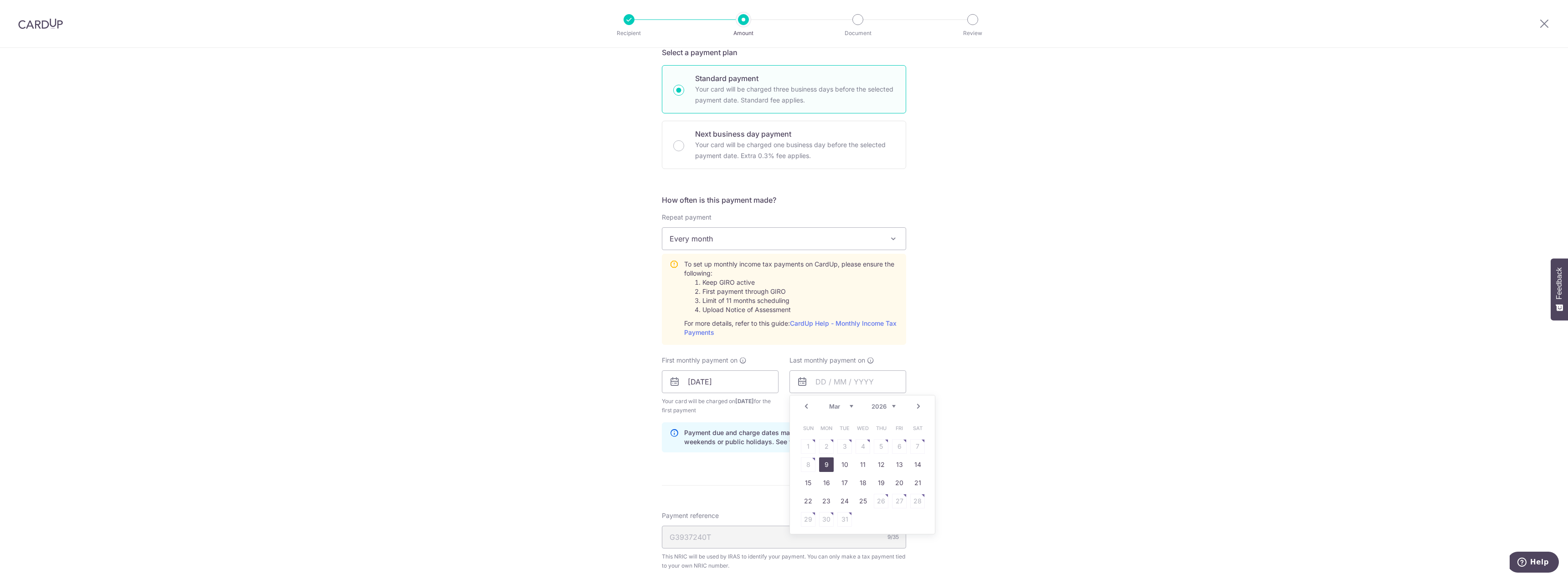
click at [828, 463] on link "9" at bounding box center [827, 465] width 15 height 15
type input "09/03/2026"
click at [968, 467] on div "Tell us more about your payment Enter one-time or monthly payment amount SGD 6,…" at bounding box center [784, 313] width 1568 height 987
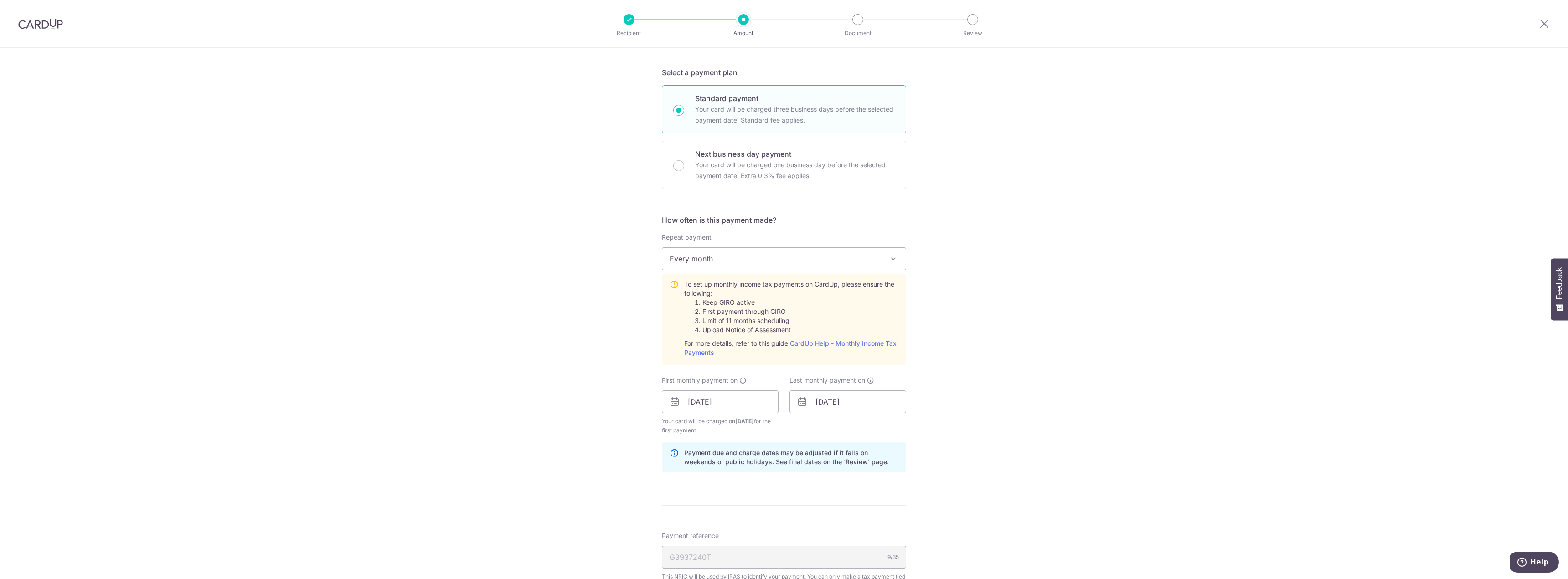
scroll to position [456, 0]
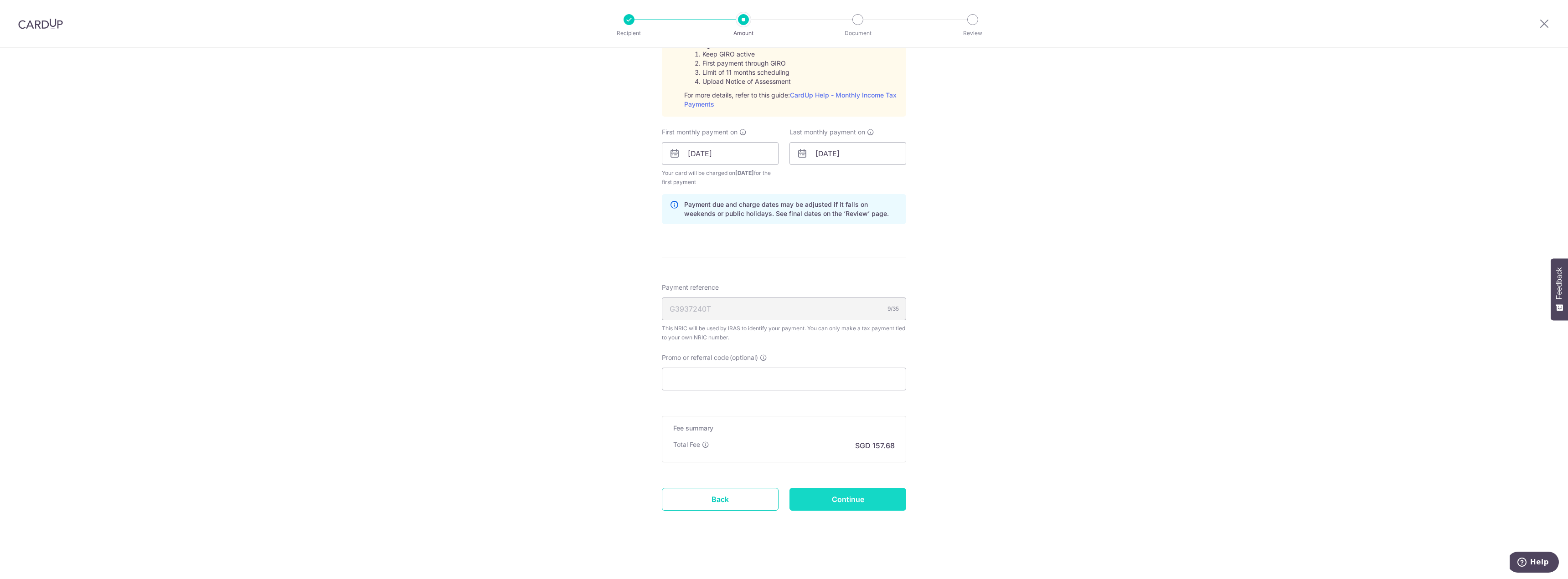
click at [855, 499] on input "Continue" at bounding box center [848, 499] width 117 height 23
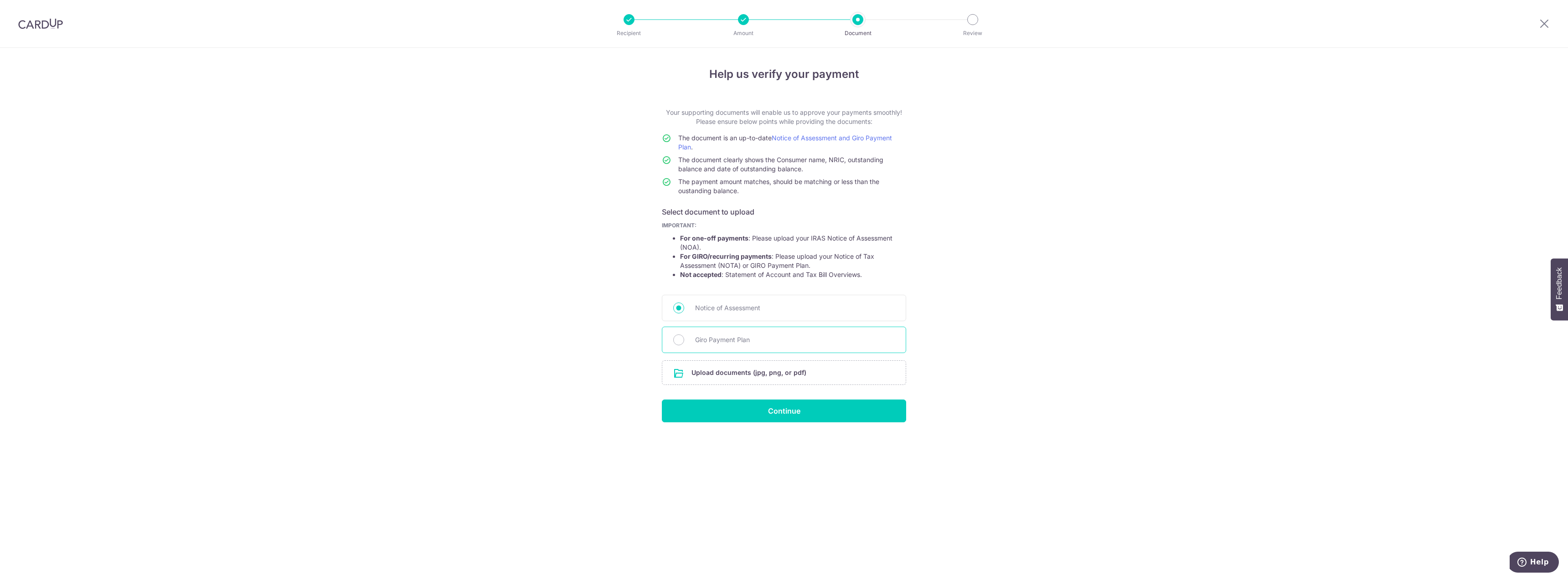
click at [763, 344] on span "Giro Payment Plan" at bounding box center [795, 340] width 200 height 11
click at [684, 344] on input "Giro Payment Plan" at bounding box center [679, 340] width 11 height 11
radio input "true"
click at [701, 310] on span "Notice of Assessment" at bounding box center [795, 308] width 200 height 11
click at [684, 310] on input "Notice of Assessment" at bounding box center [679, 308] width 11 height 11
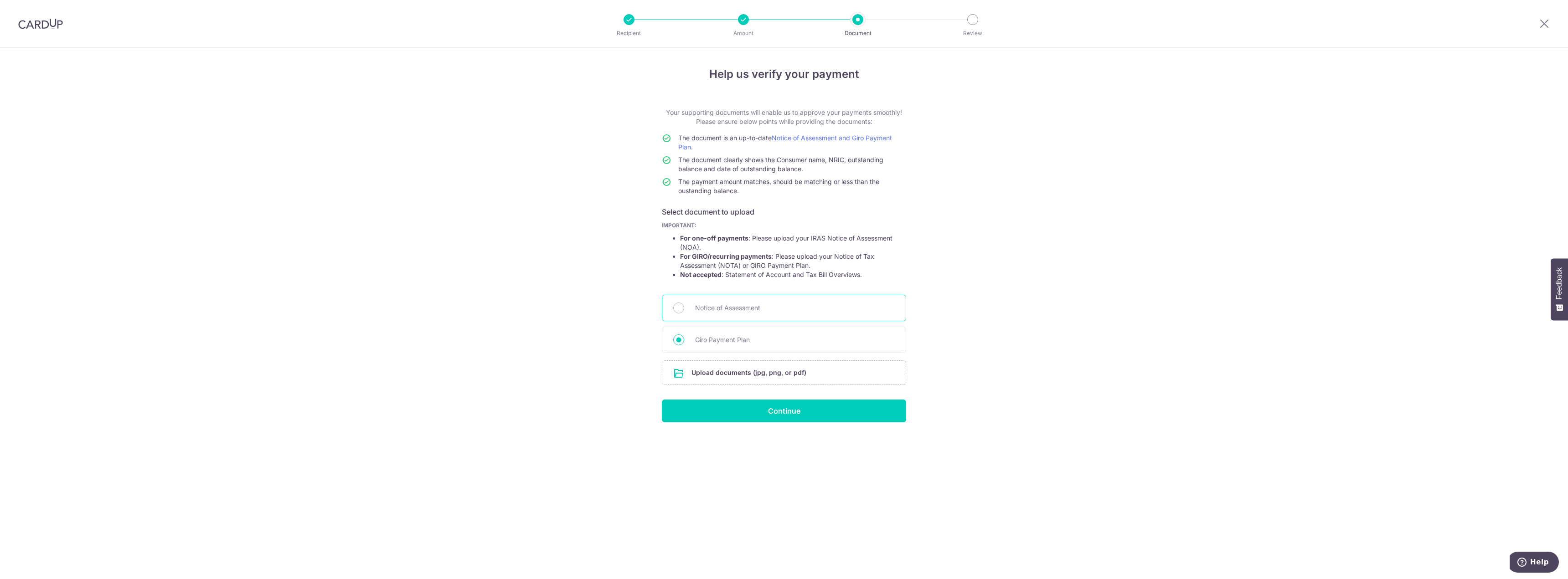
radio input "true"
click at [721, 371] on input "file" at bounding box center [784, 372] width 243 height 24
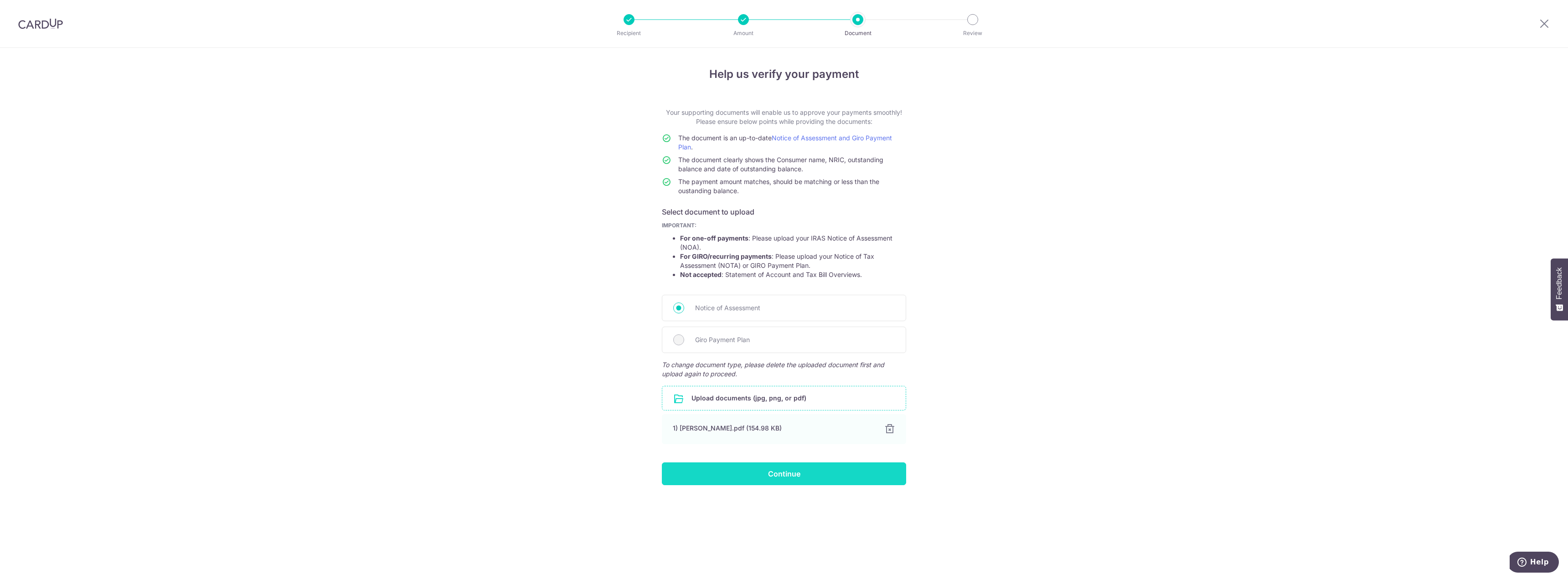
click at [763, 478] on input "Continue" at bounding box center [783, 473] width 244 height 23
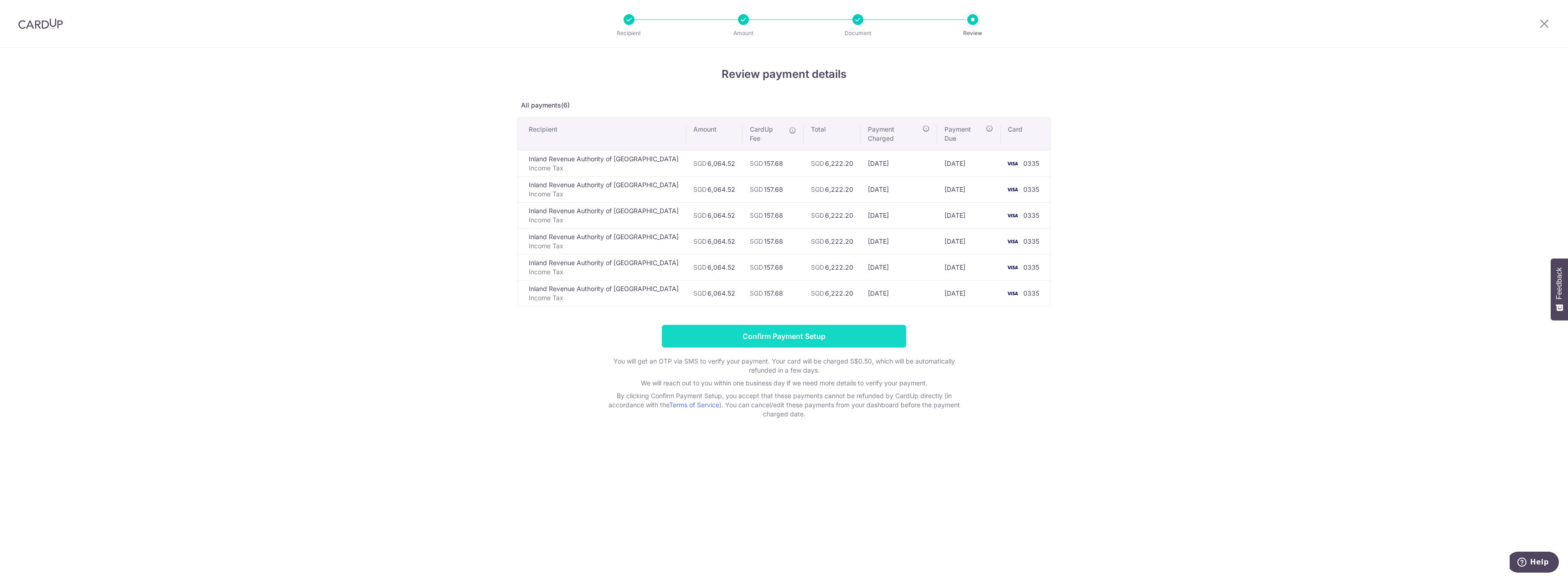
click at [827, 330] on input "Confirm Payment Setup" at bounding box center [783, 336] width 244 height 23
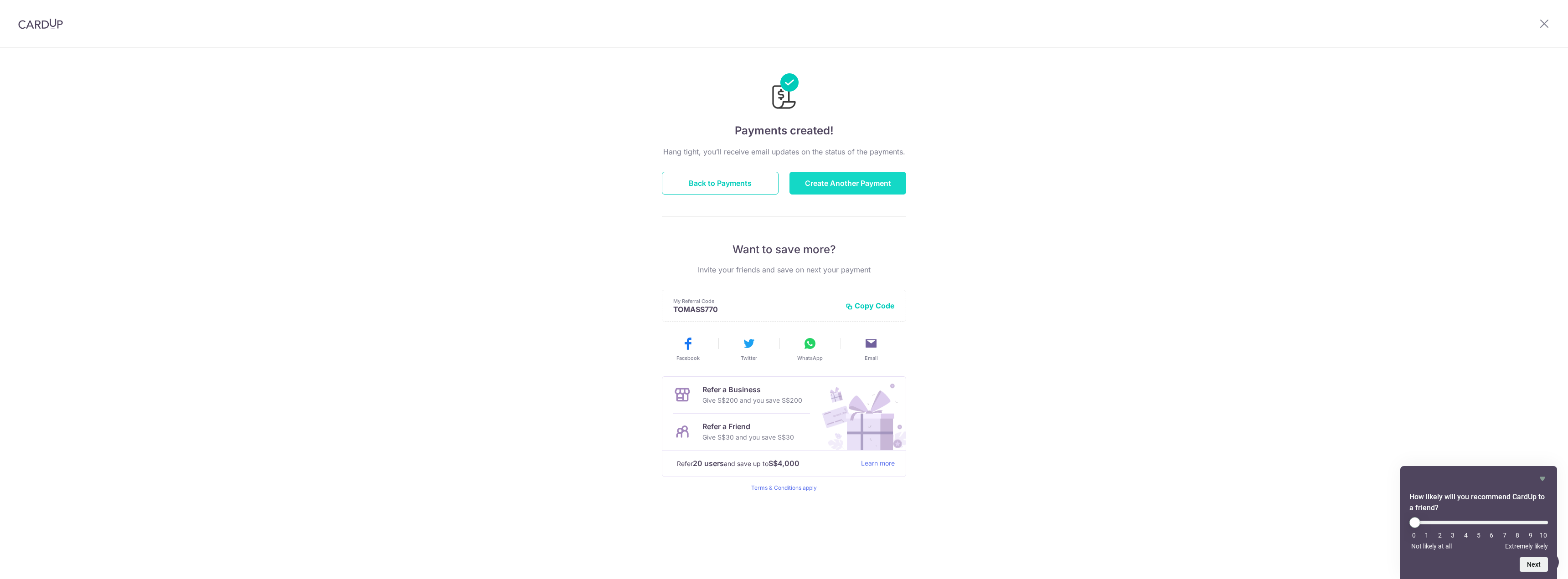
click at [834, 185] on button "Create Another Payment" at bounding box center [848, 182] width 117 height 23
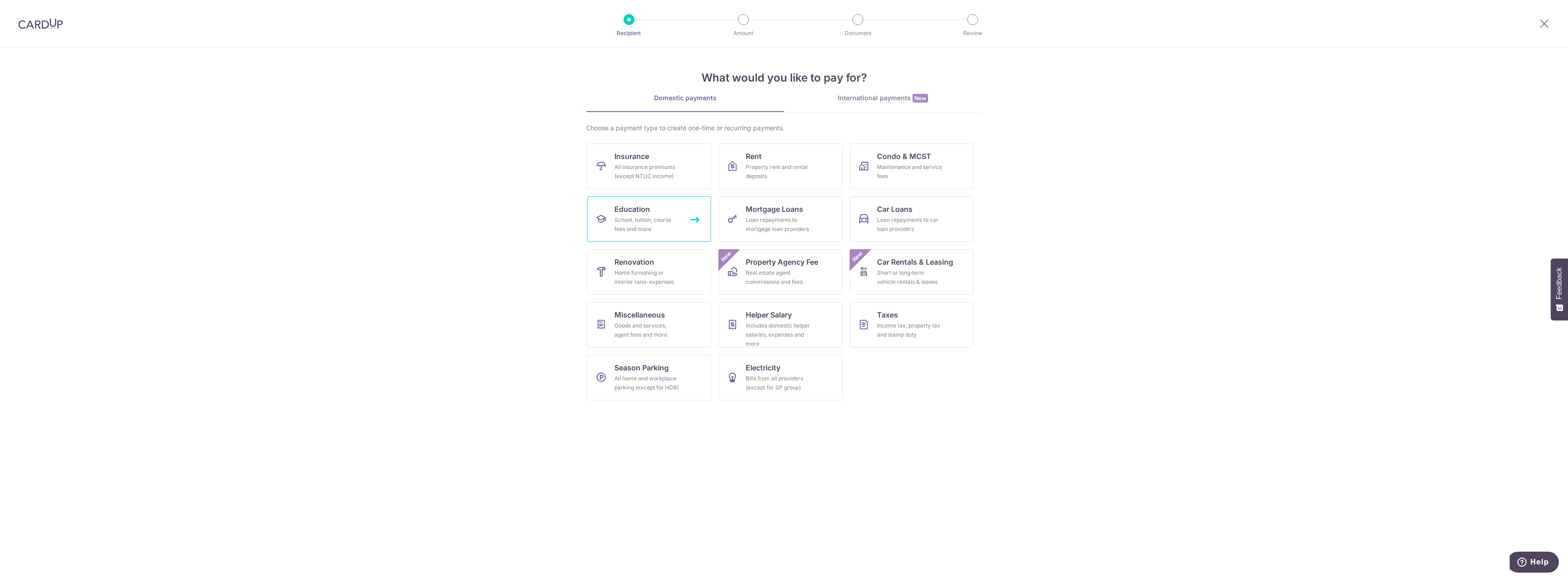
click at [632, 226] on div "School, tuition, course fees and more" at bounding box center [647, 224] width 66 height 18
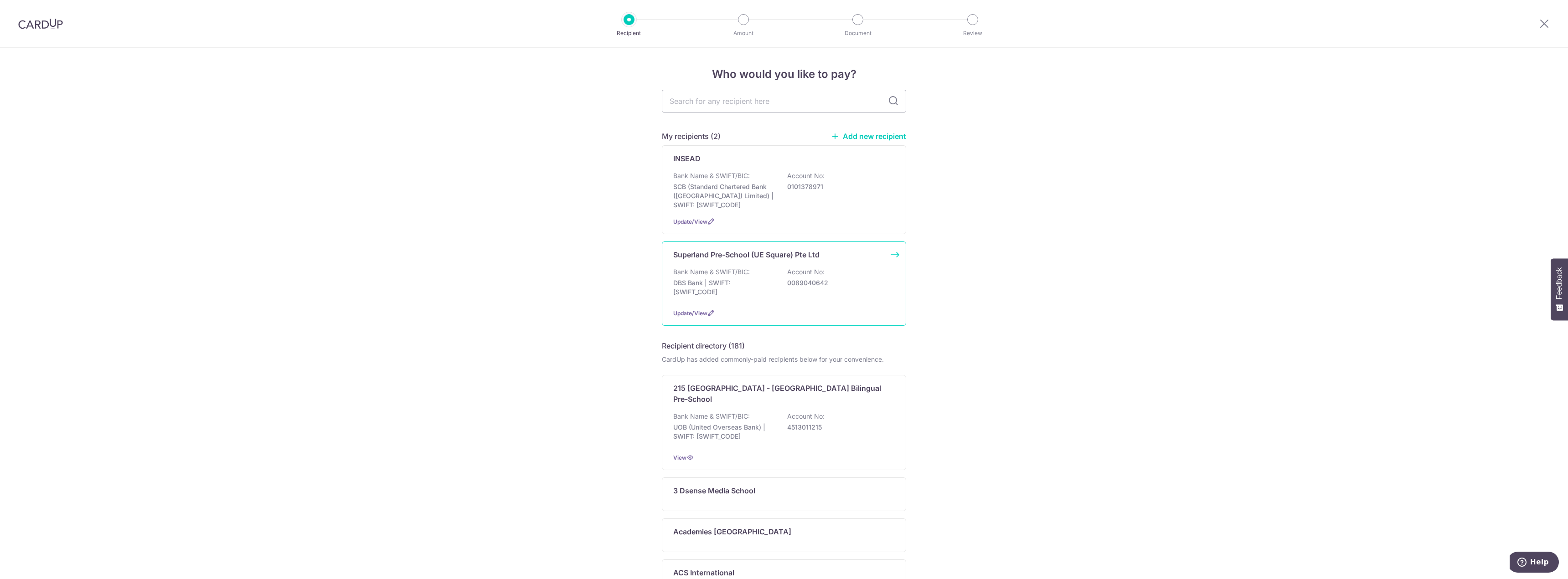
click at [792, 293] on div "Bank Name & SWIFT/BIC: DBS Bank | SWIFT: [SWIFT_CODE] Account No: 0089040642" at bounding box center [784, 284] width 222 height 33
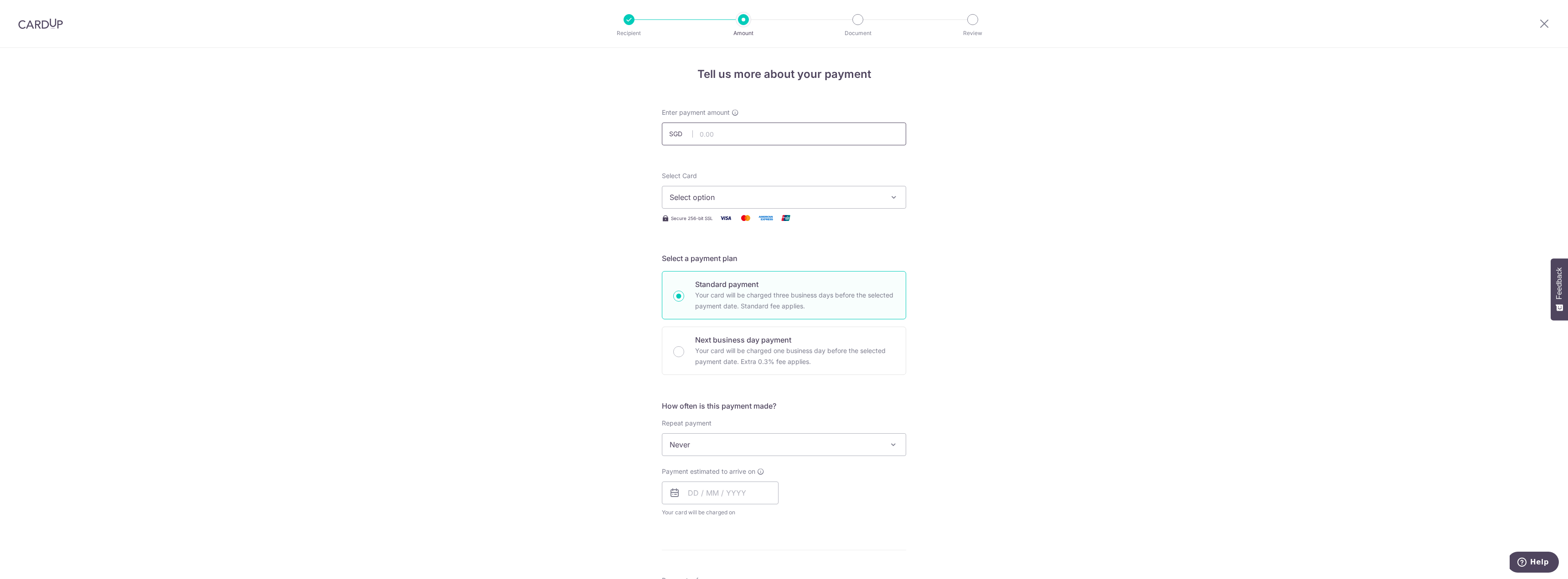
click at [712, 134] on input "text" at bounding box center [783, 133] width 244 height 23
type input "2,436.15"
click at [831, 203] on button "Select option" at bounding box center [783, 197] width 244 height 23
click at [772, 282] on span "**** 0335" at bounding box center [784, 284] width 229 height 11
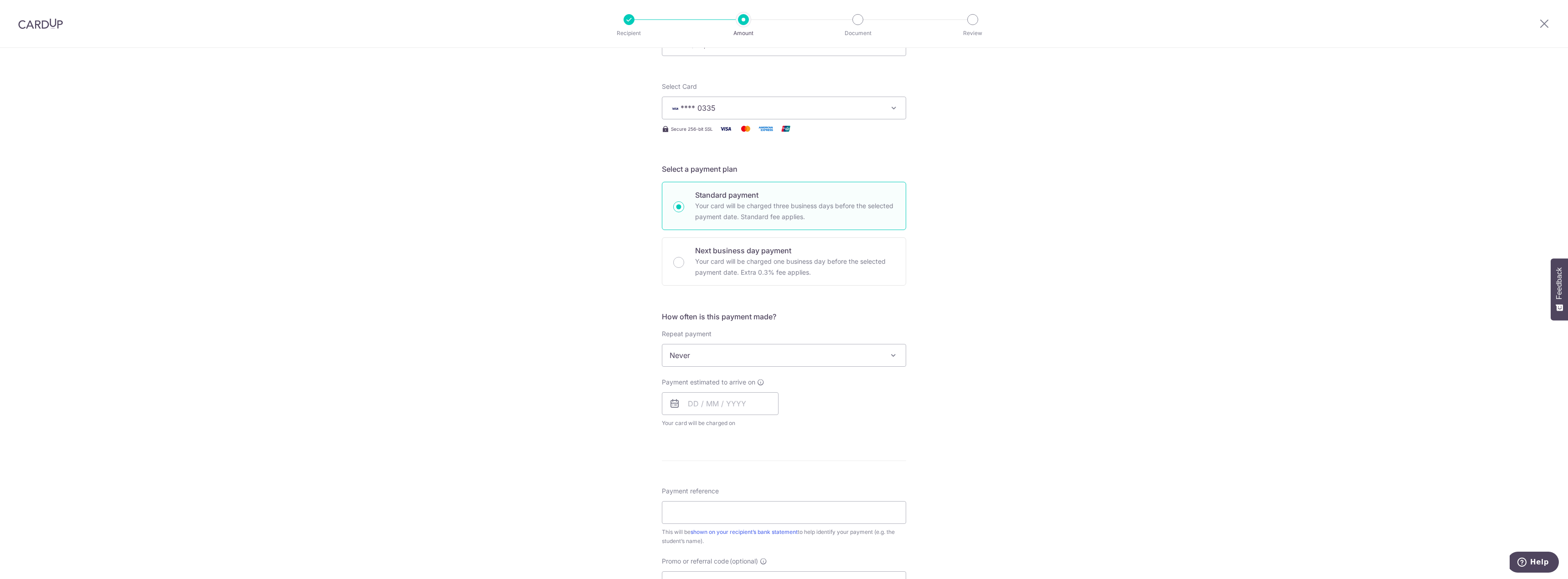
scroll to position [91, 0]
click at [689, 409] on input "text" at bounding box center [720, 401] width 117 height 23
click at [731, 487] on link "8" at bounding box center [735, 485] width 15 height 15
type input "08/10/2025"
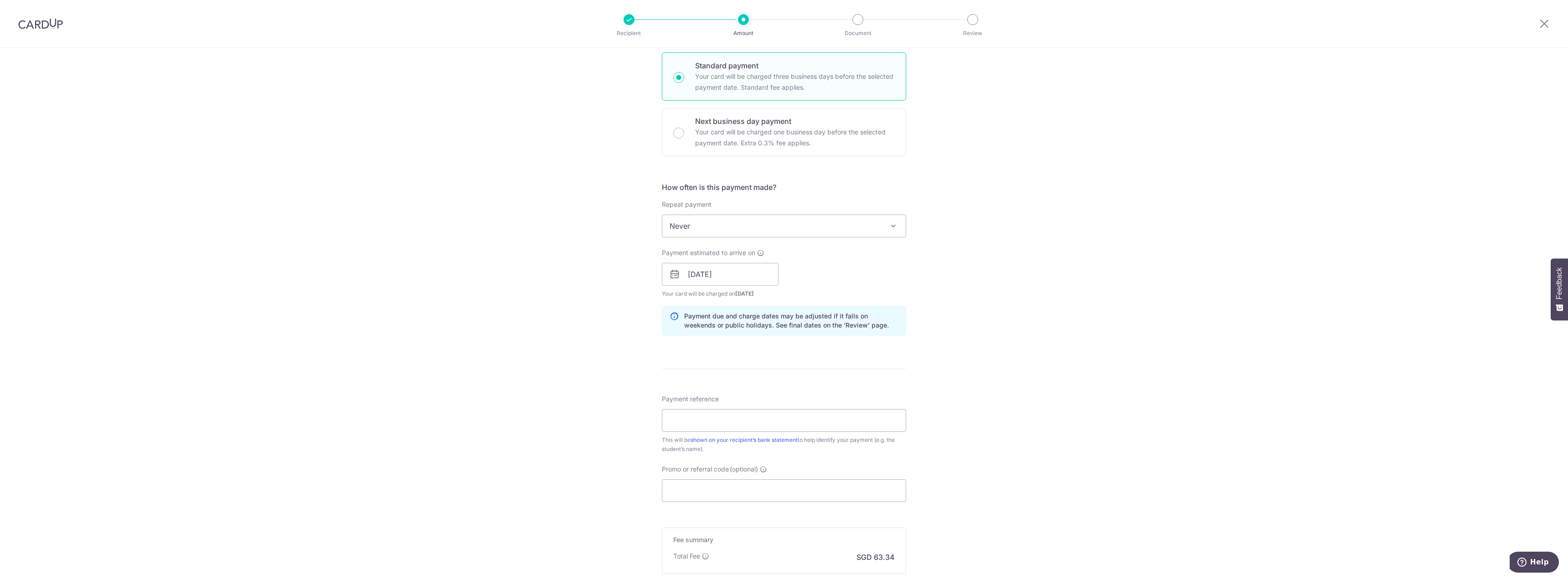
scroll to position [273, 0]
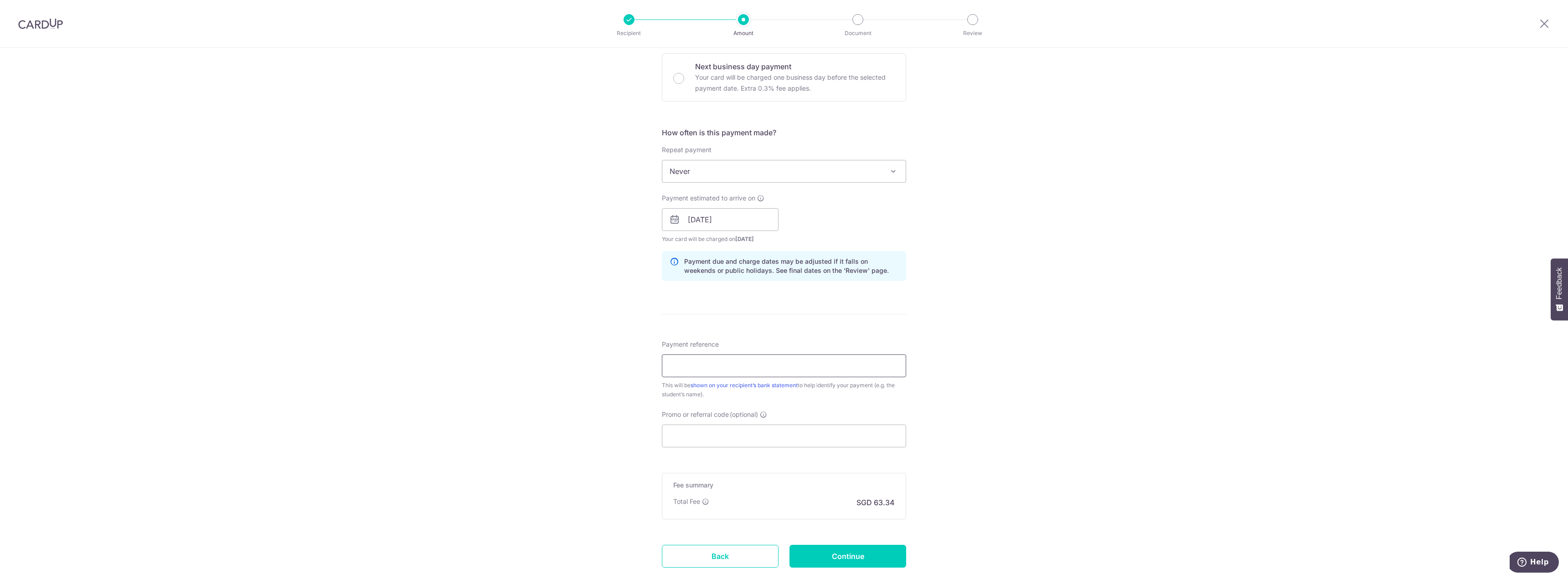
click at [710, 364] on input "Payment reference" at bounding box center [783, 366] width 244 height 23
type input "Rio Skovran"
click at [1045, 418] on div "Tell us more about your payment Enter payment amount SGD 2,436.15 2436.15 Selec…" at bounding box center [784, 205] width 1568 height 861
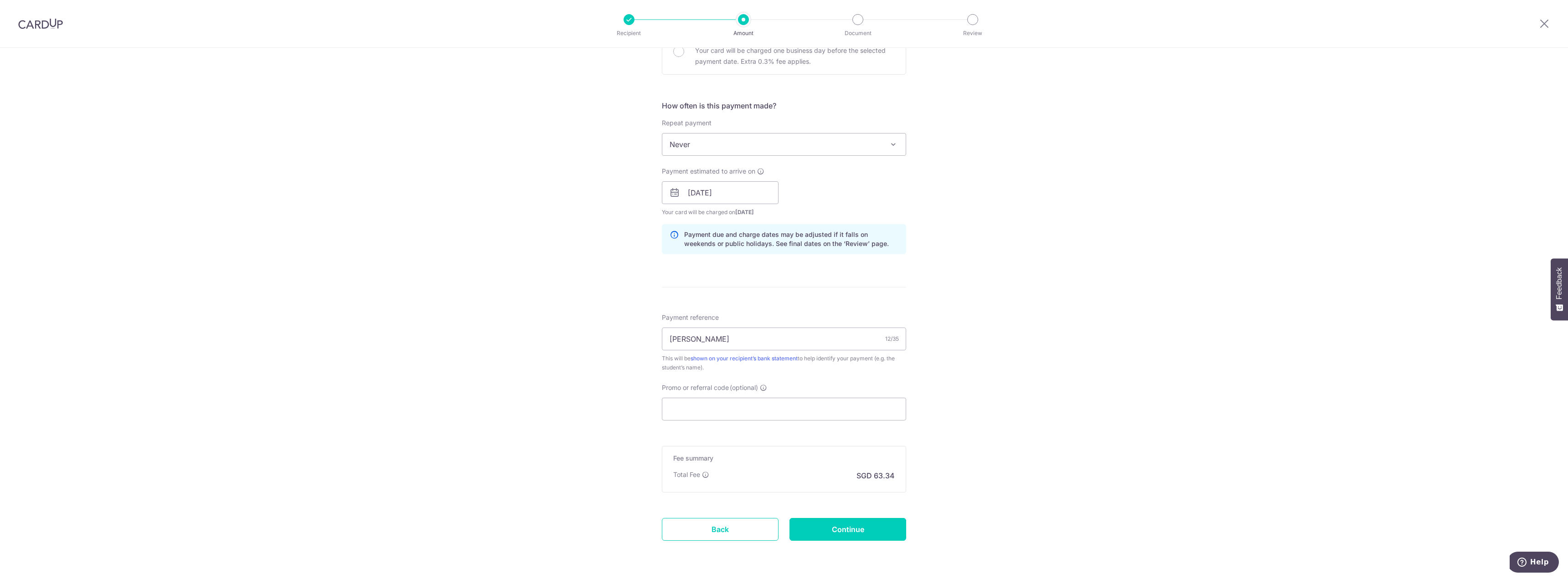
scroll to position [330, 0]
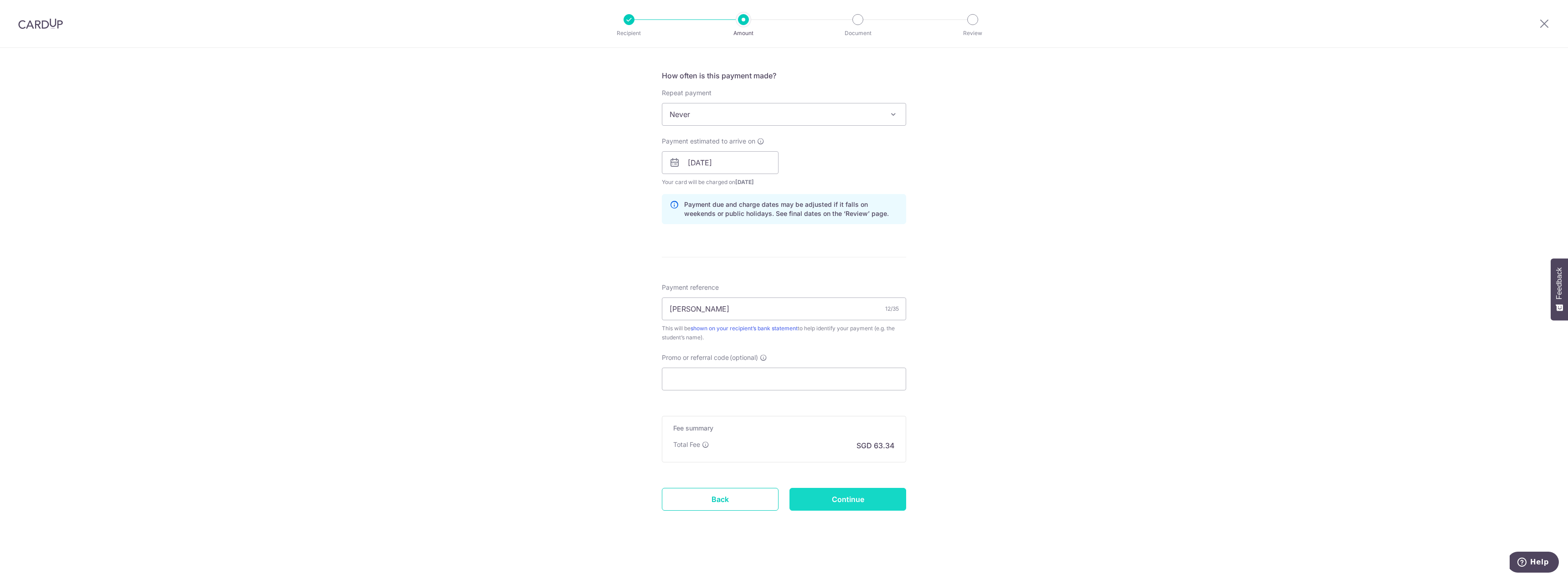
click at [818, 505] on input "Continue" at bounding box center [848, 499] width 117 height 23
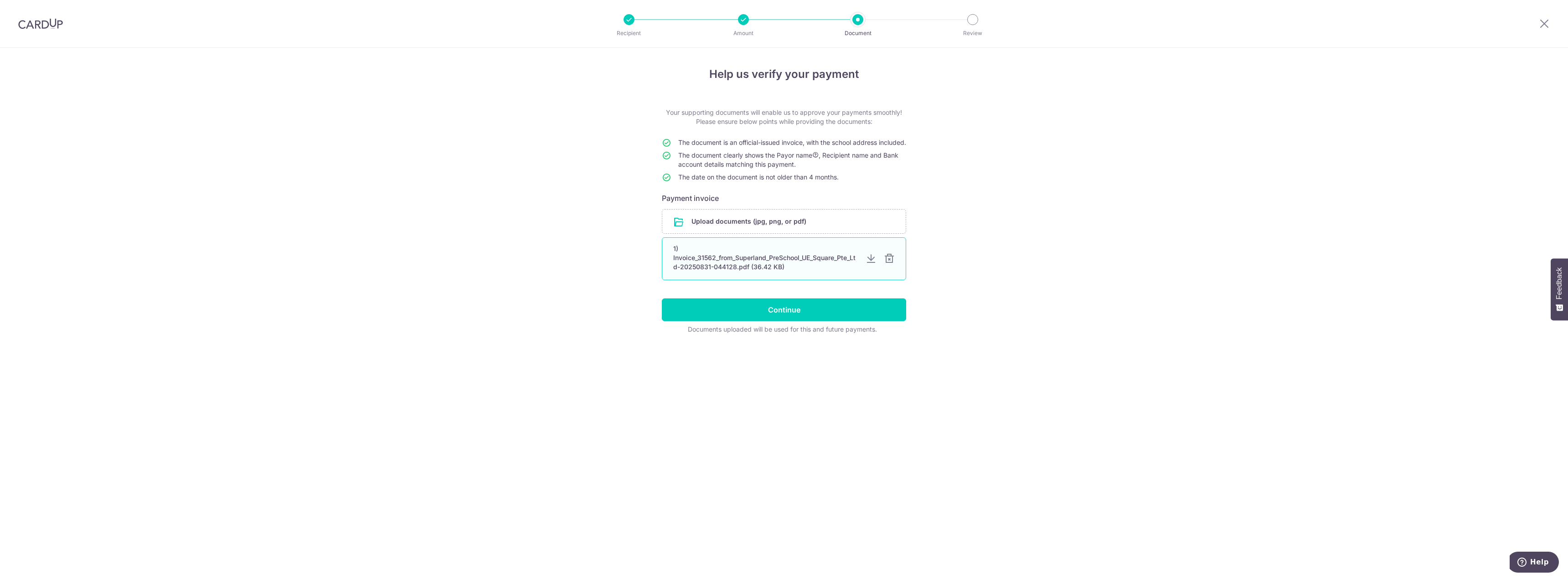
click at [886, 264] on div at bounding box center [889, 258] width 11 height 11
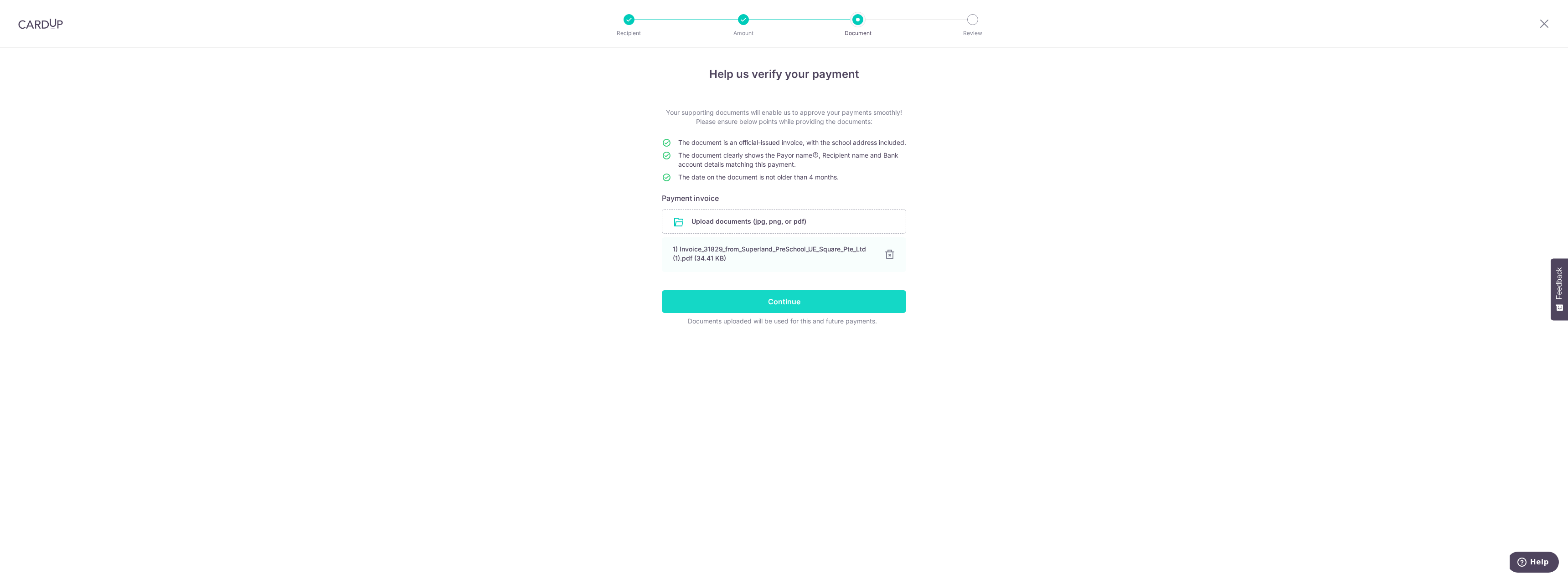
click at [785, 313] on input "Continue" at bounding box center [783, 301] width 244 height 23
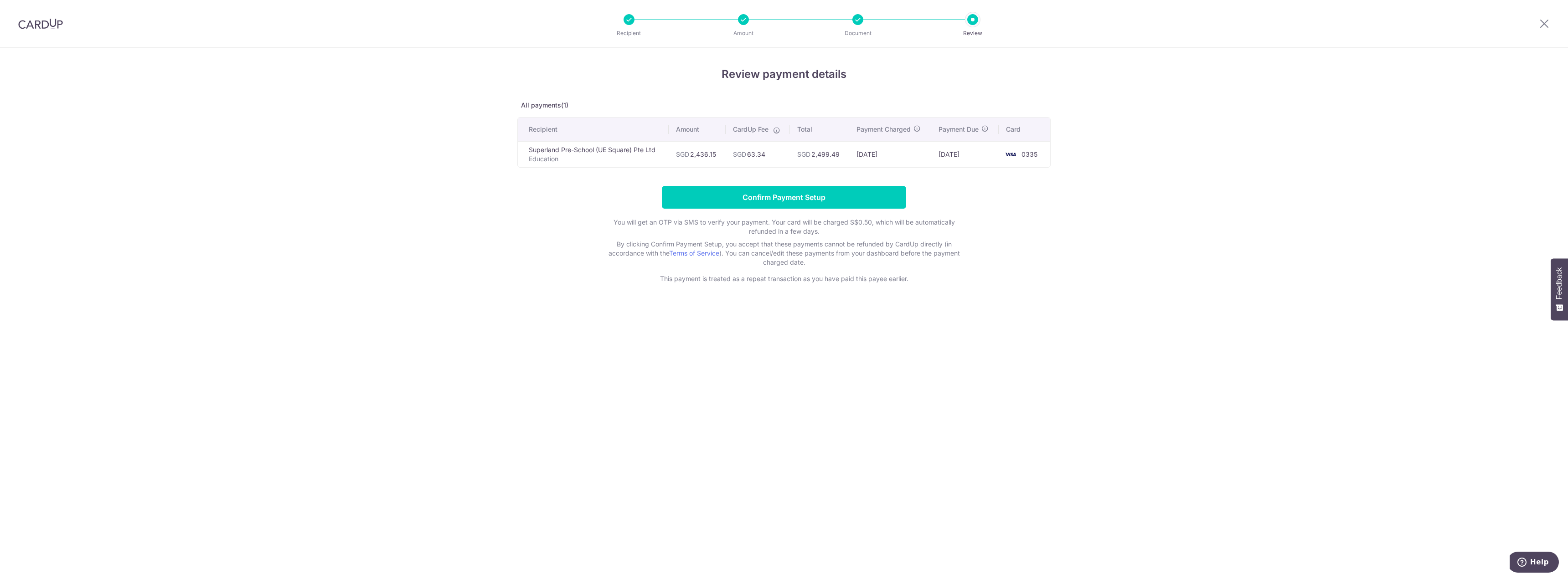
click at [794, 209] on form "Confirm Payment Setup You will get an OTP via SMS to verify your payment. Your …" at bounding box center [784, 235] width 533 height 97
click at [794, 204] on input "Confirm Payment Setup" at bounding box center [783, 197] width 244 height 23
